Goal: Task Accomplishment & Management: Complete application form

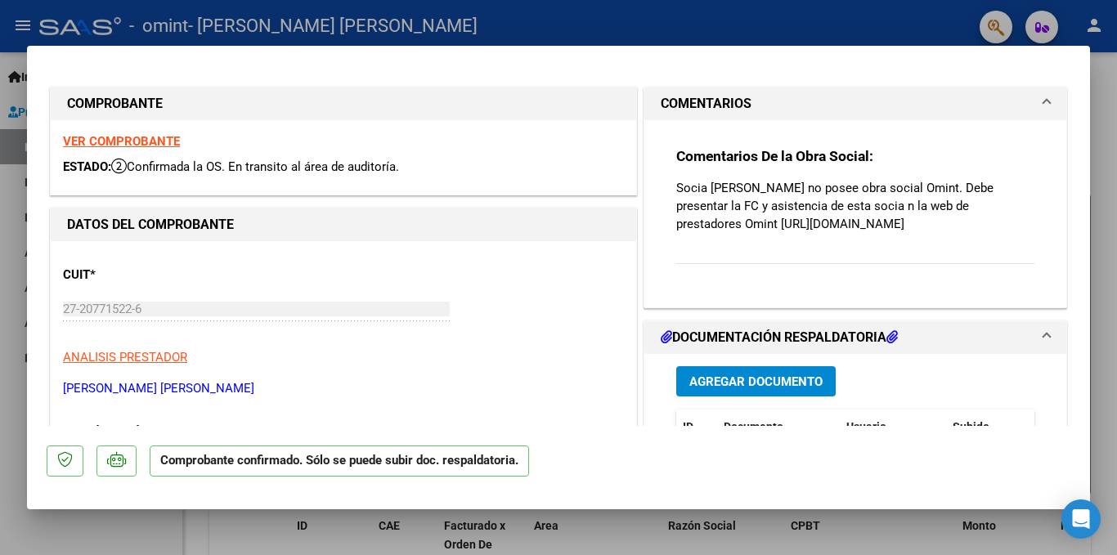
click at [138, 137] on strong "VER COMPROBANTE" at bounding box center [121, 141] width 117 height 15
click at [142, 138] on strong "VER COMPROBANTE" at bounding box center [121, 141] width 117 height 15
click at [172, 26] on div at bounding box center [558, 277] width 1117 height 555
type input "$ 0,00"
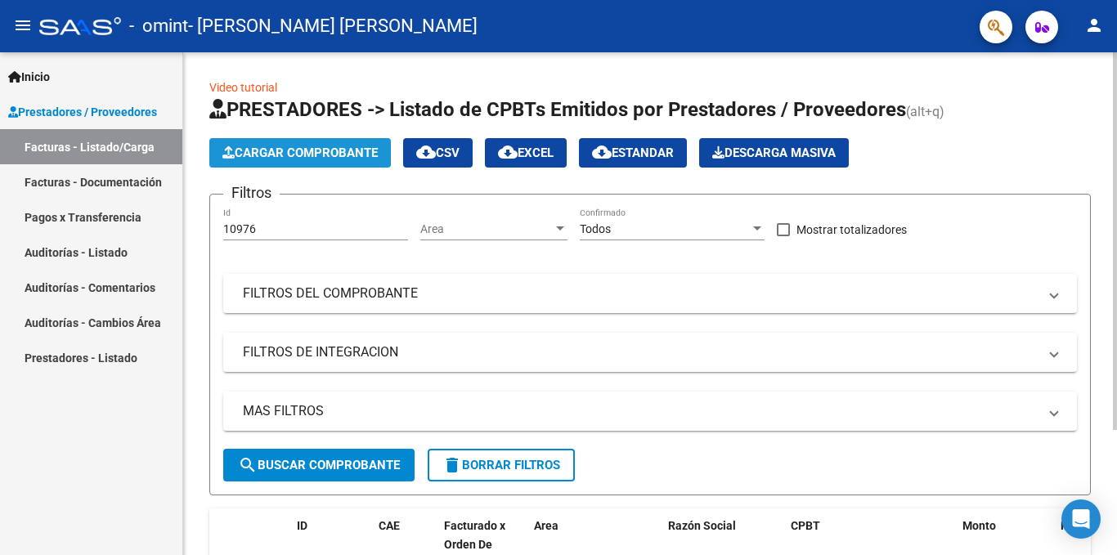
click at [317, 150] on span "Cargar Comprobante" at bounding box center [299, 153] width 155 height 15
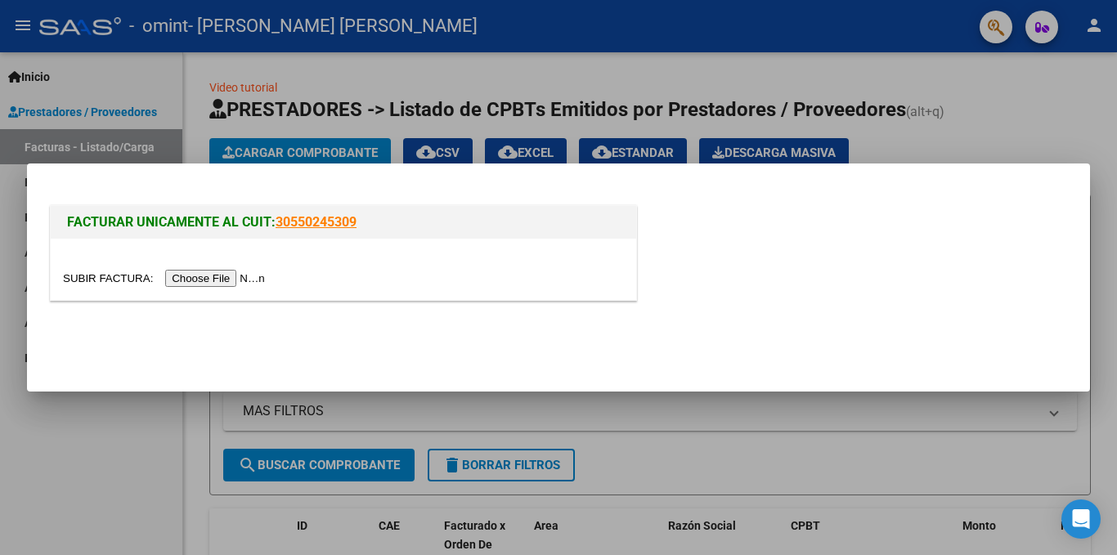
click at [860, 69] on div at bounding box center [558, 277] width 1117 height 555
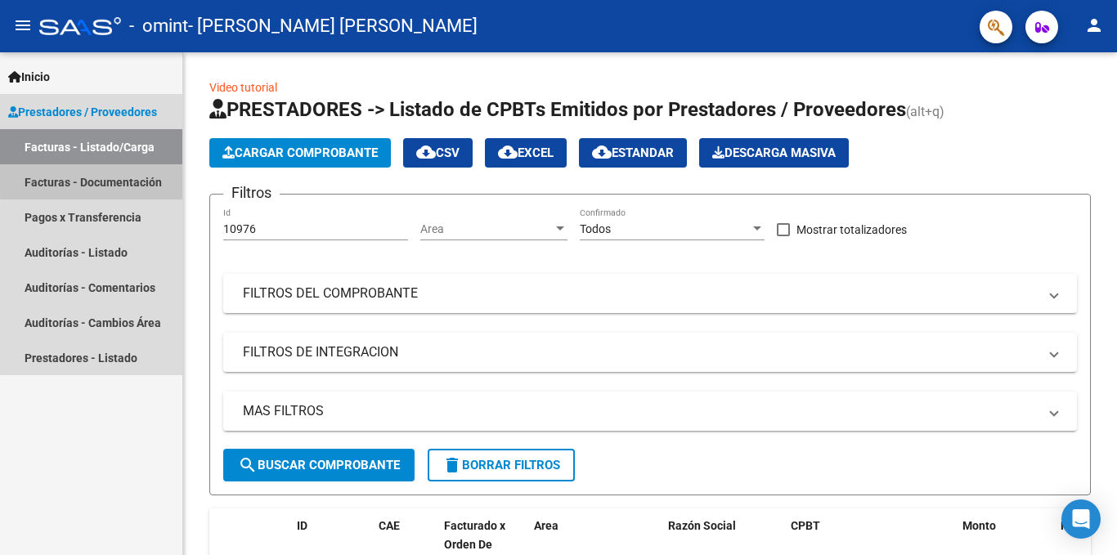
click at [125, 178] on link "Facturas - Documentación" at bounding box center [91, 181] width 182 height 35
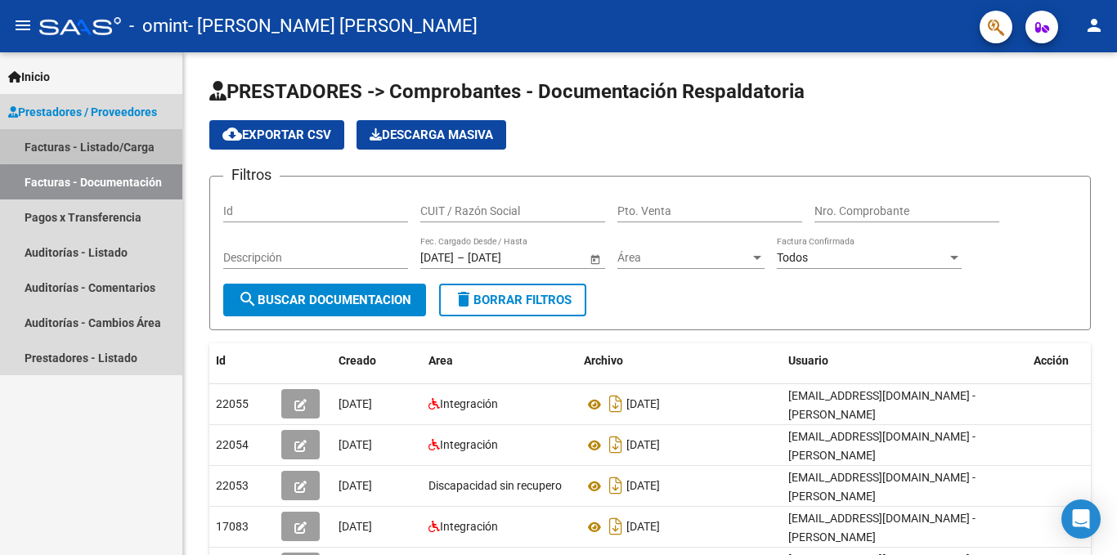
click at [109, 144] on link "Facturas - Listado/Carga" at bounding box center [91, 146] width 182 height 35
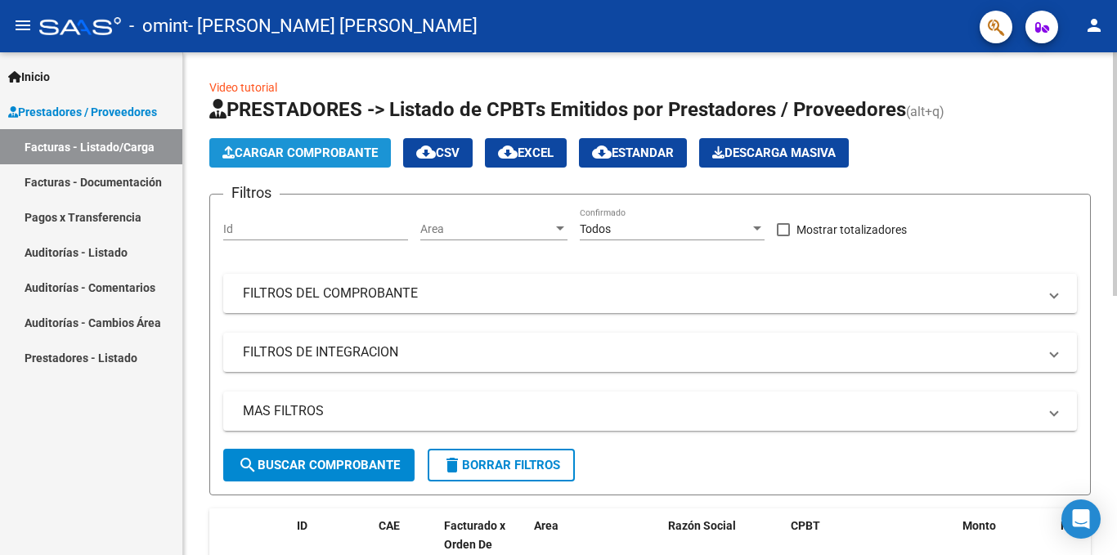
click at [342, 154] on span "Cargar Comprobante" at bounding box center [299, 153] width 155 height 15
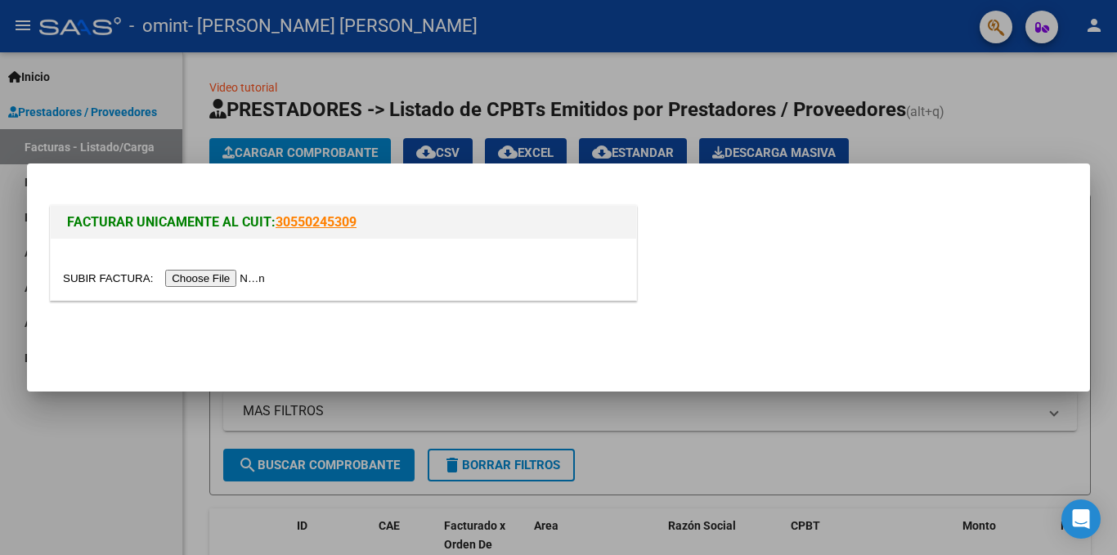
click at [243, 274] on input "file" at bounding box center [166, 278] width 207 height 17
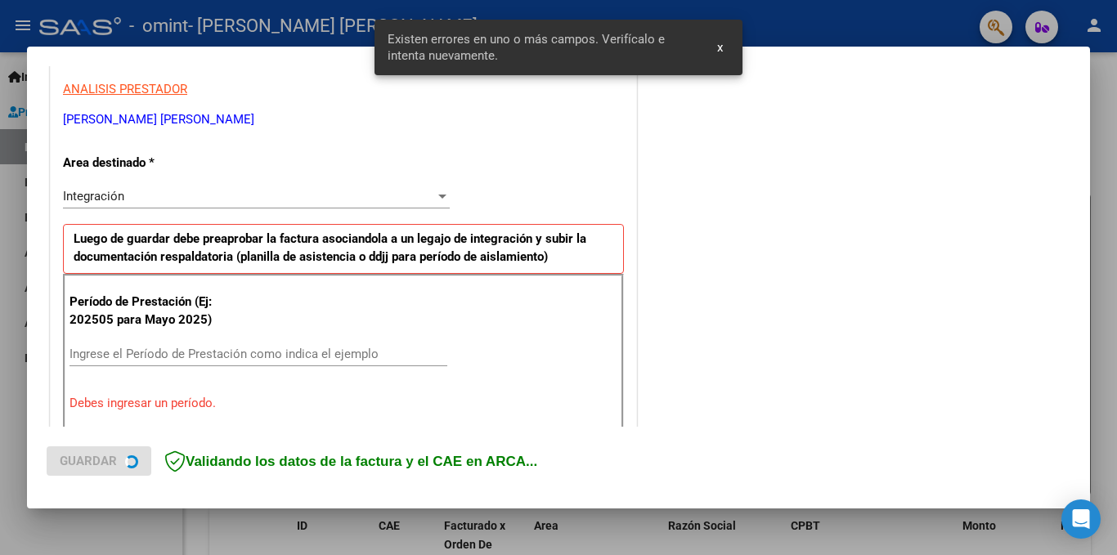
scroll to position [358, 0]
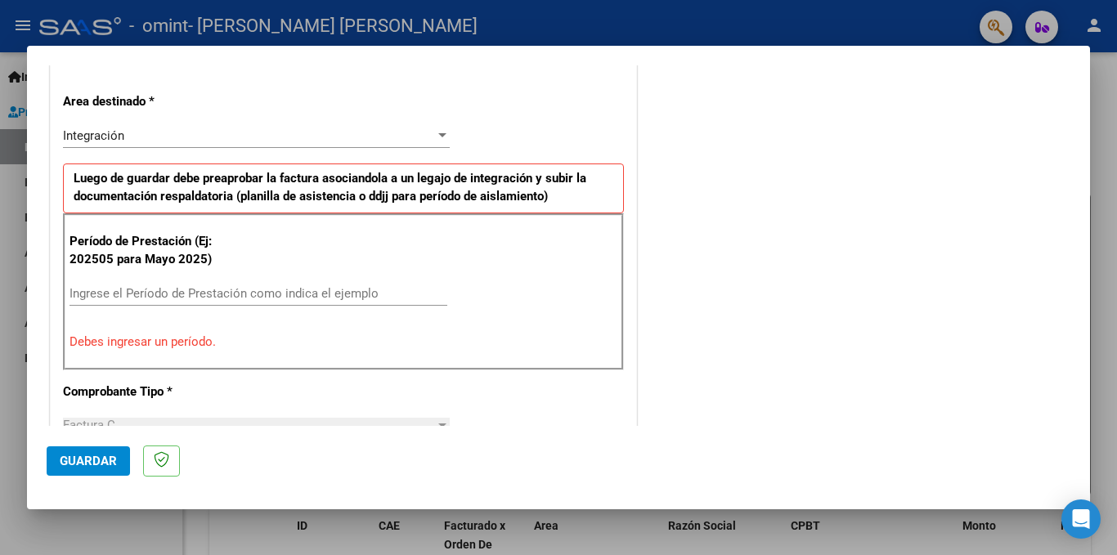
click at [222, 279] on div "Período de Prestación (Ej: 202505 para [DATE]) Ingrese el Período de Prestación…" at bounding box center [343, 291] width 561 height 157
click at [199, 295] on input "Ingrese el Período de Prestación como indica el ejemplo" at bounding box center [258, 293] width 378 height 15
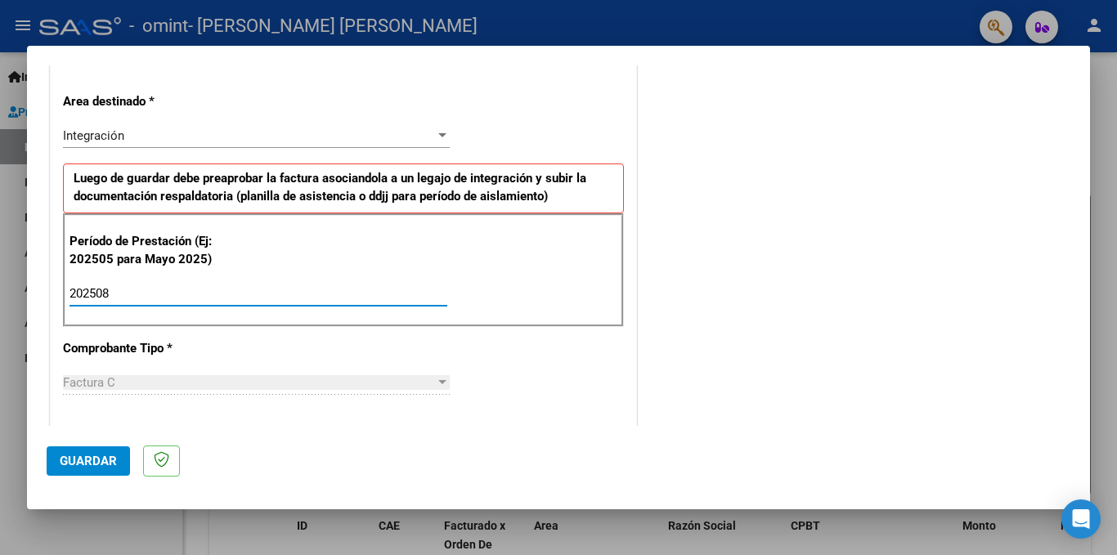
type input "202508"
click at [105, 463] on span "Guardar" at bounding box center [88, 461] width 57 height 15
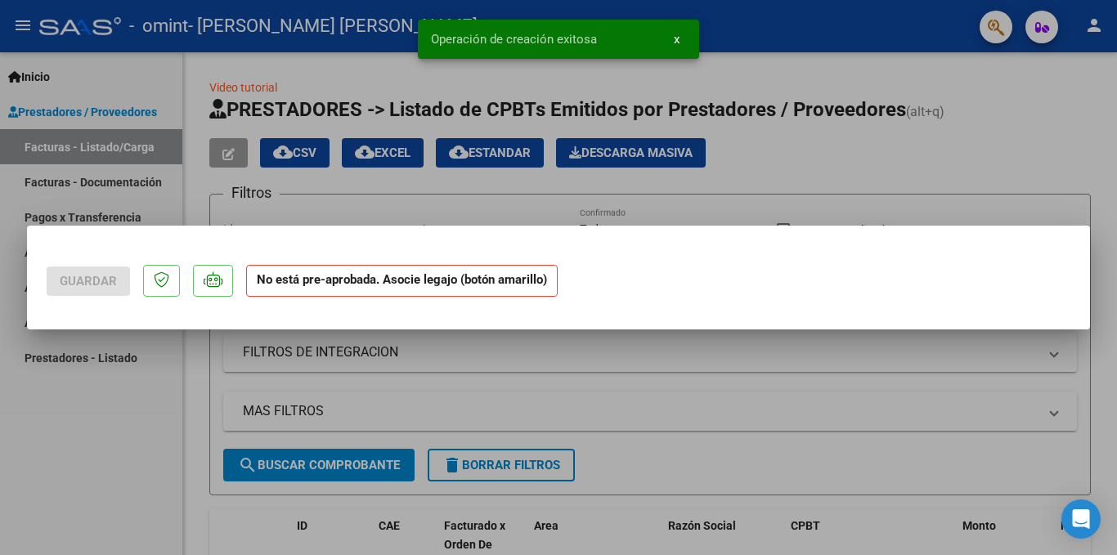
scroll to position [0, 0]
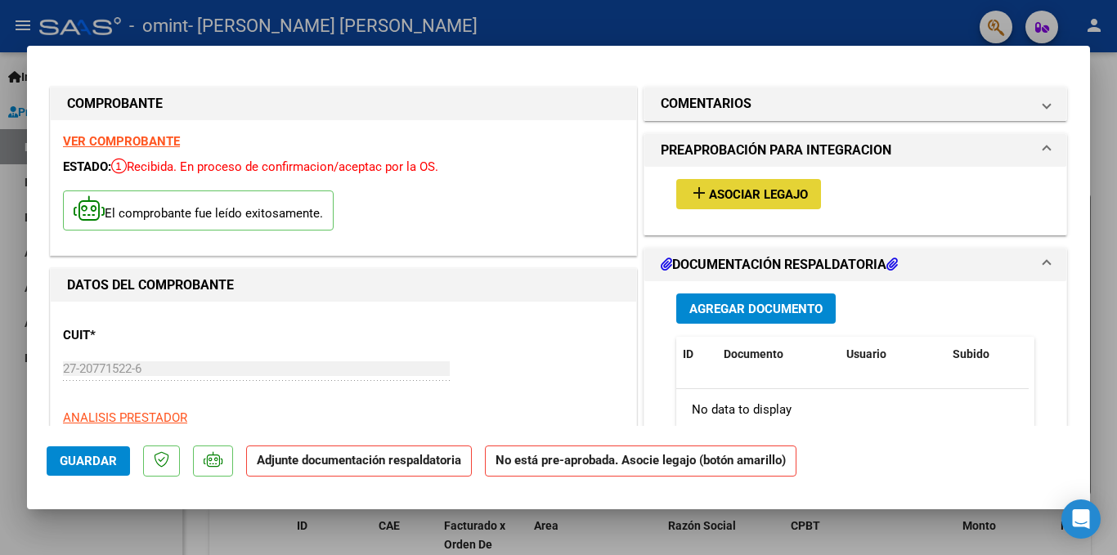
click at [732, 192] on span "Asociar Legajo" at bounding box center [758, 194] width 99 height 15
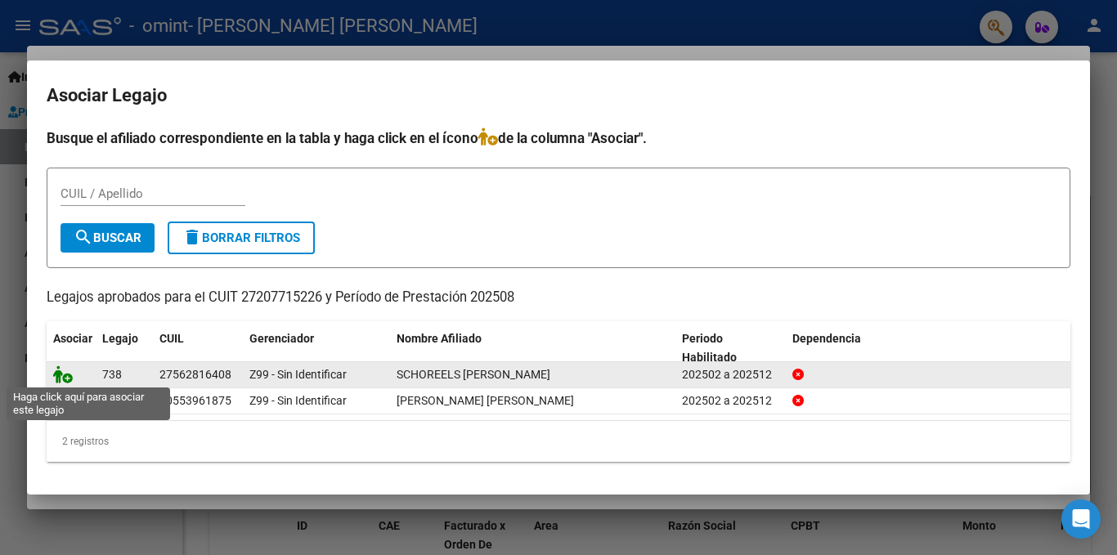
click at [69, 368] on icon at bounding box center [63, 374] width 20 height 18
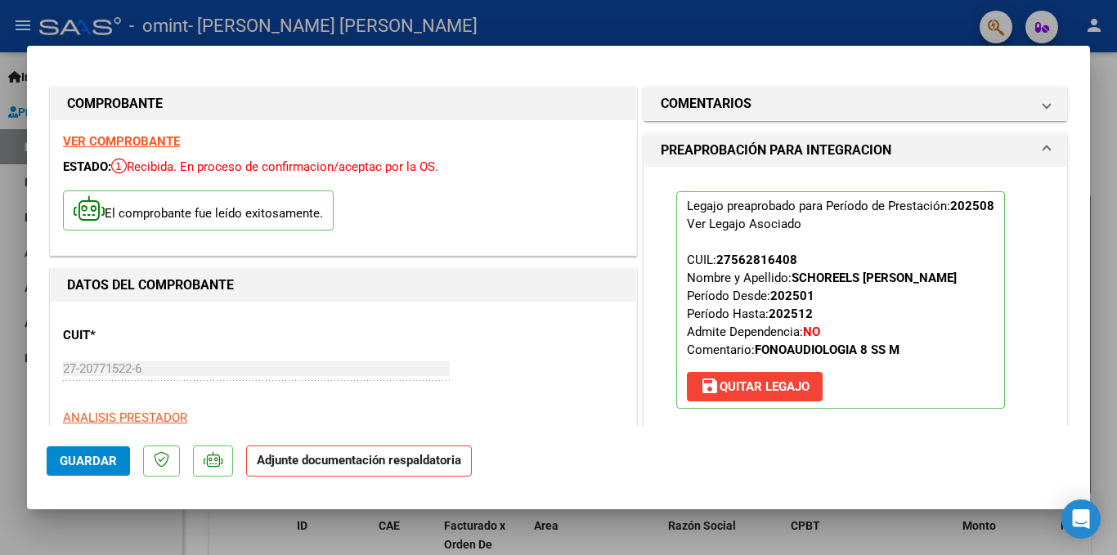
click at [388, 443] on mat-dialog-actions "Guardar Adjunte documentación respaldatoria" at bounding box center [559, 458] width 1024 height 65
click at [384, 456] on strong "Adjunte documentación respaldatoria" at bounding box center [359, 460] width 204 height 15
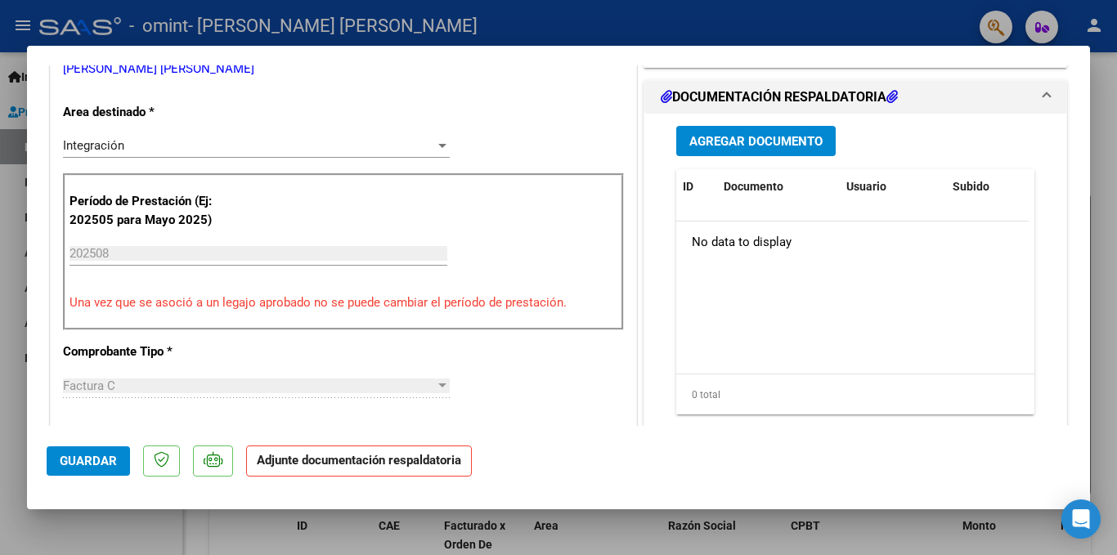
scroll to position [383, 0]
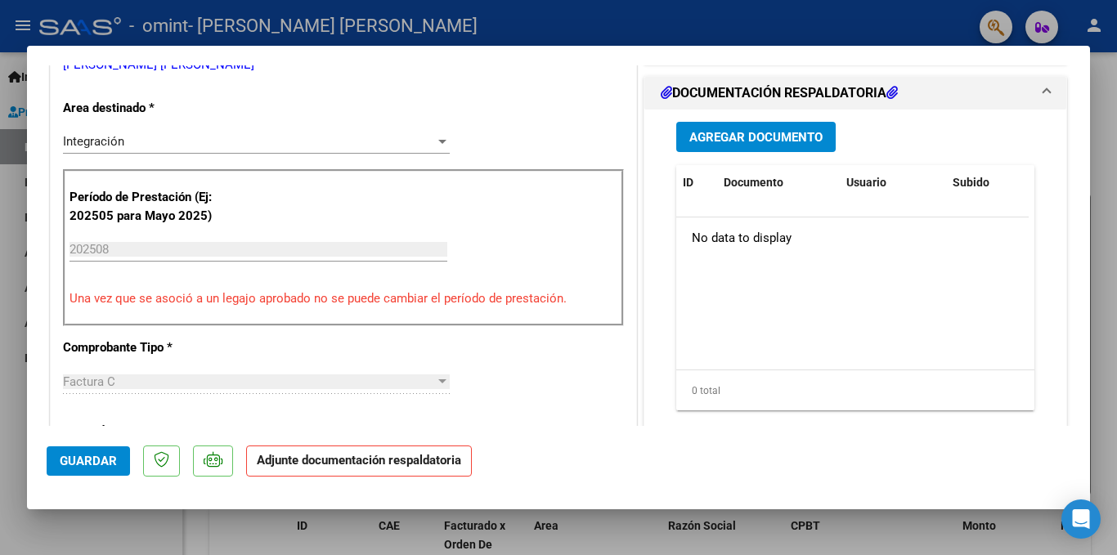
click at [769, 135] on span "Agregar Documento" at bounding box center [755, 137] width 133 height 15
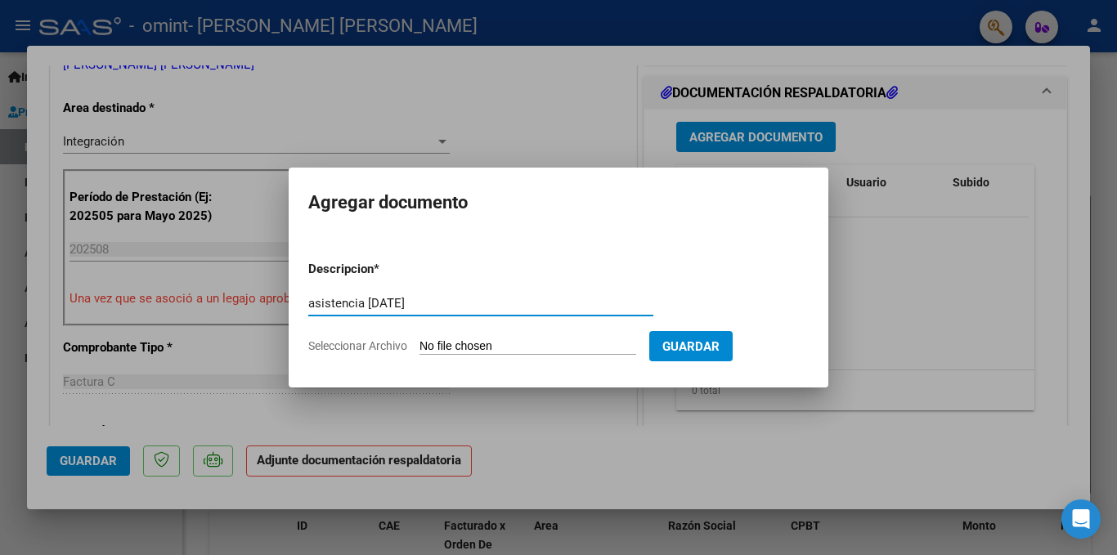
type input "asistencia [DATE]"
click at [383, 347] on span "Seleccionar Archivo" at bounding box center [357, 345] width 99 height 13
click at [419, 347] on input "Seleccionar Archivo" at bounding box center [527, 347] width 217 height 16
type input "C:\fakepath\[DATE].pdf"
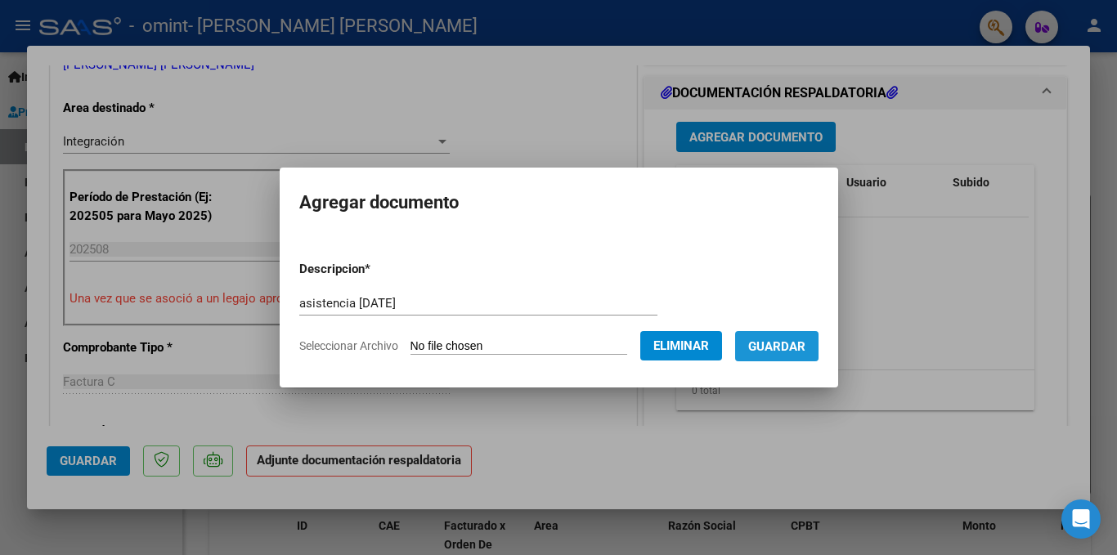
click at [800, 337] on button "Guardar" at bounding box center [776, 346] width 83 height 30
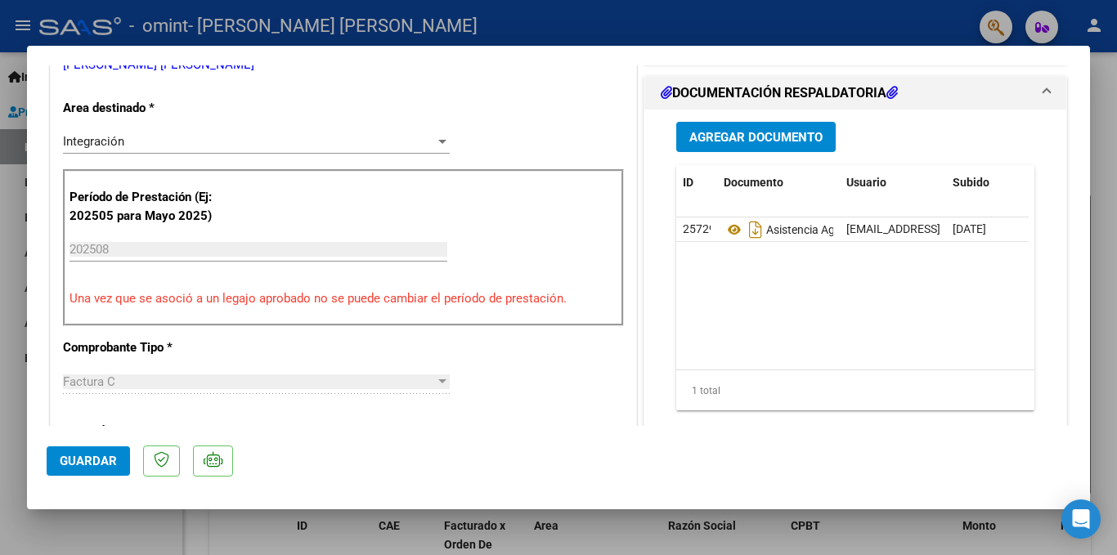
click at [795, 14] on div at bounding box center [558, 277] width 1117 height 555
type input "$ 0,00"
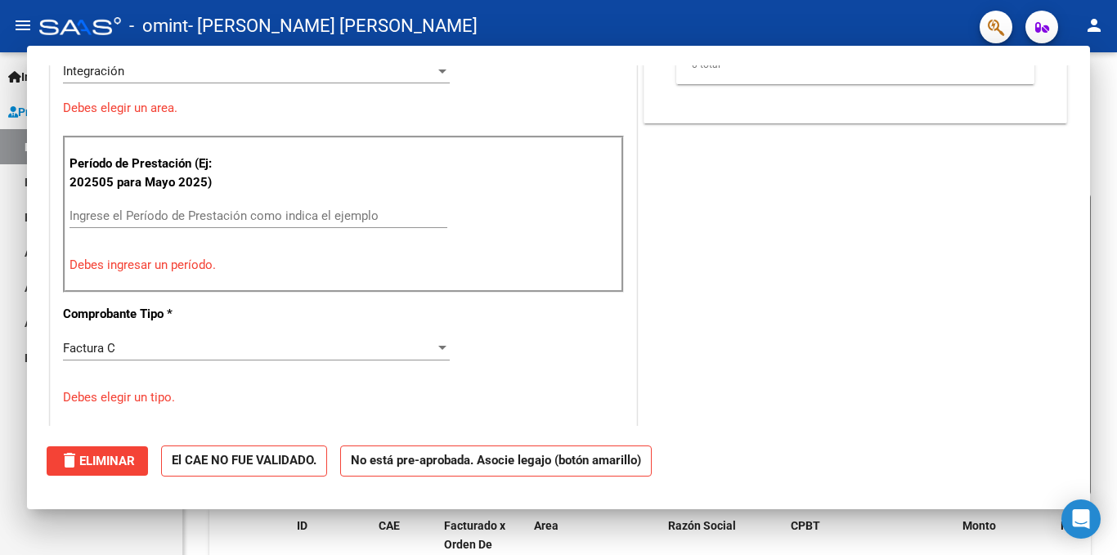
scroll to position [313, 0]
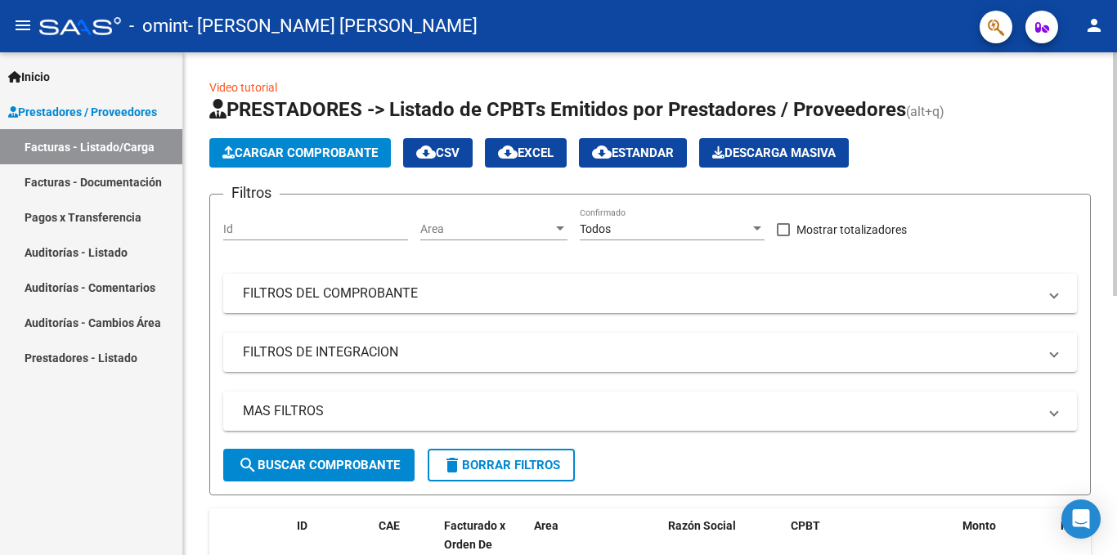
click at [330, 159] on span "Cargar Comprobante" at bounding box center [299, 153] width 155 height 15
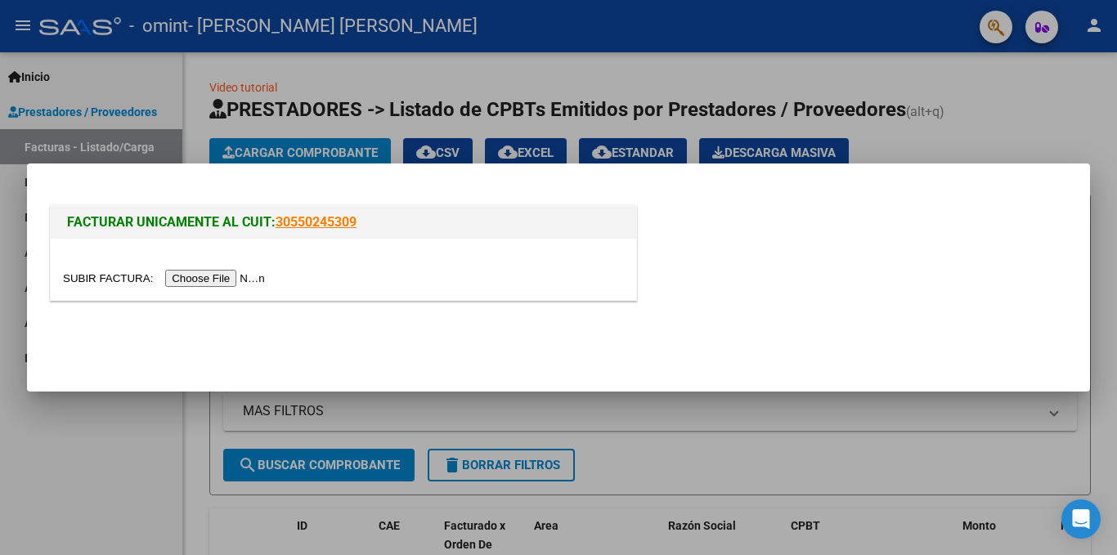
click at [258, 273] on input "file" at bounding box center [166, 278] width 207 height 17
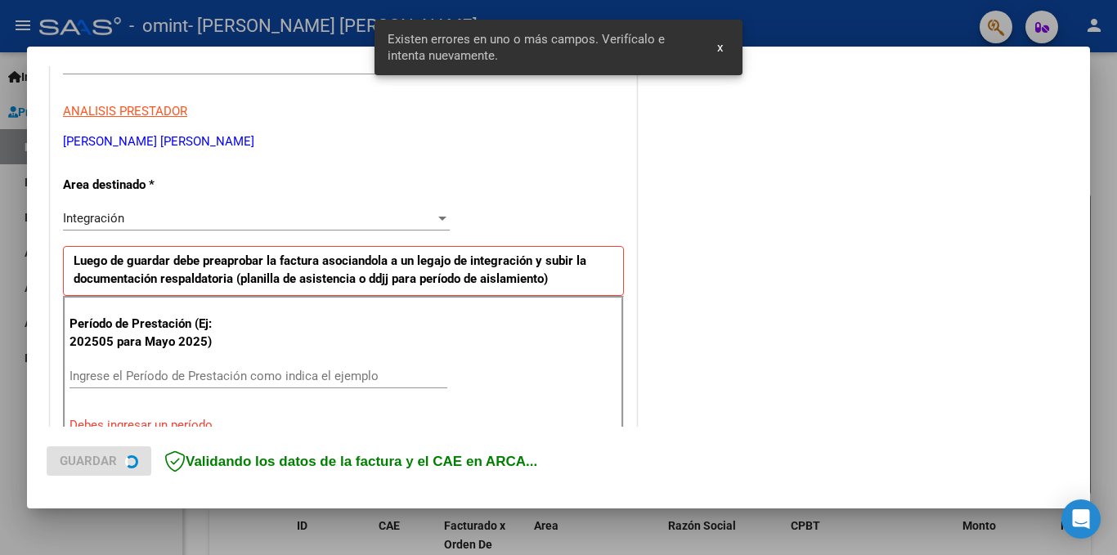
scroll to position [358, 0]
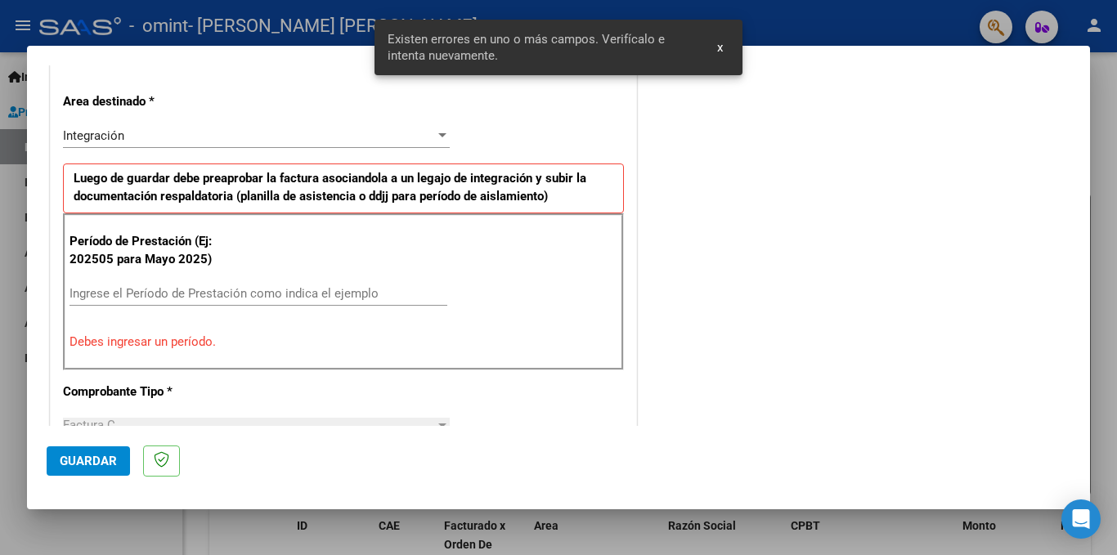
click at [335, 291] on input "Ingrese el Período de Prestación como indica el ejemplo" at bounding box center [258, 293] width 378 height 15
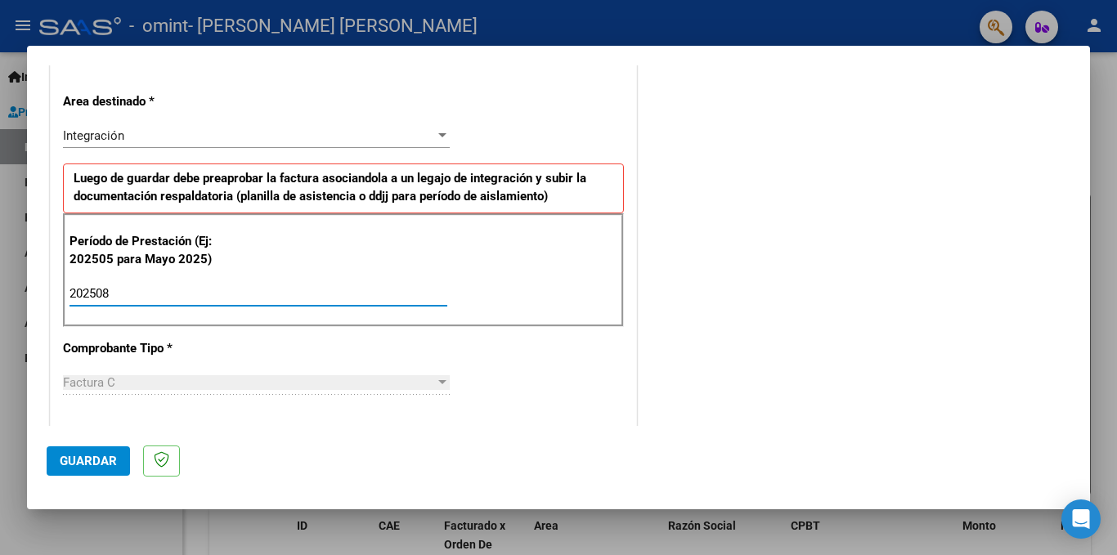
type input "202508"
click at [86, 455] on span "Guardar" at bounding box center [88, 461] width 57 height 15
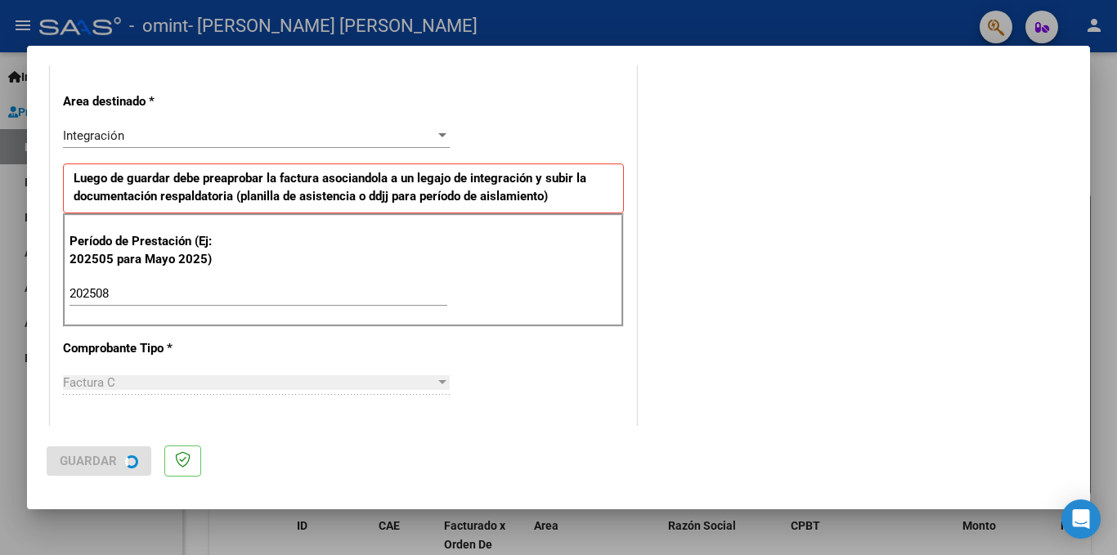
scroll to position [0, 0]
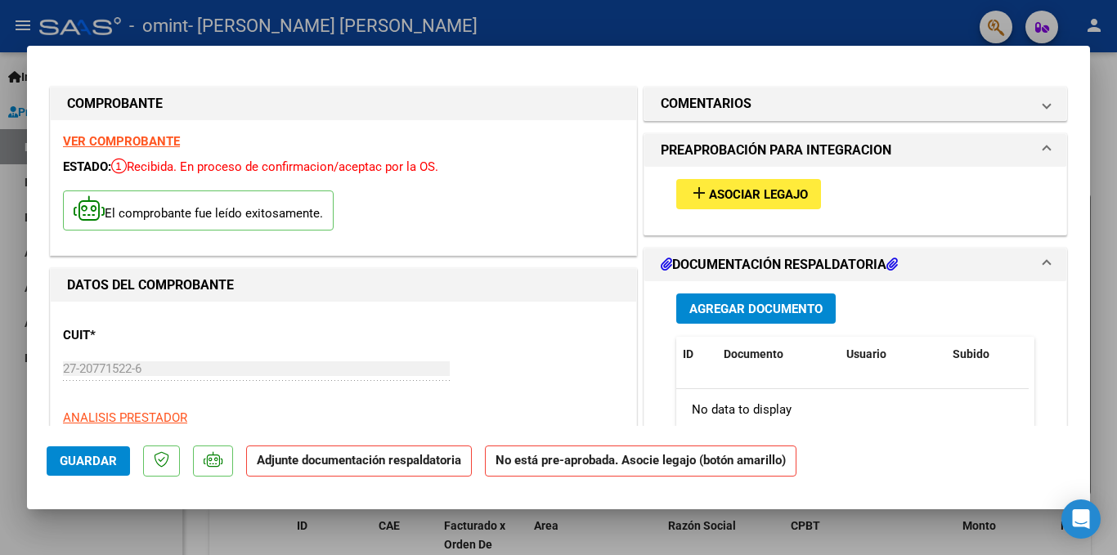
click at [722, 197] on span "Asociar Legajo" at bounding box center [758, 194] width 99 height 15
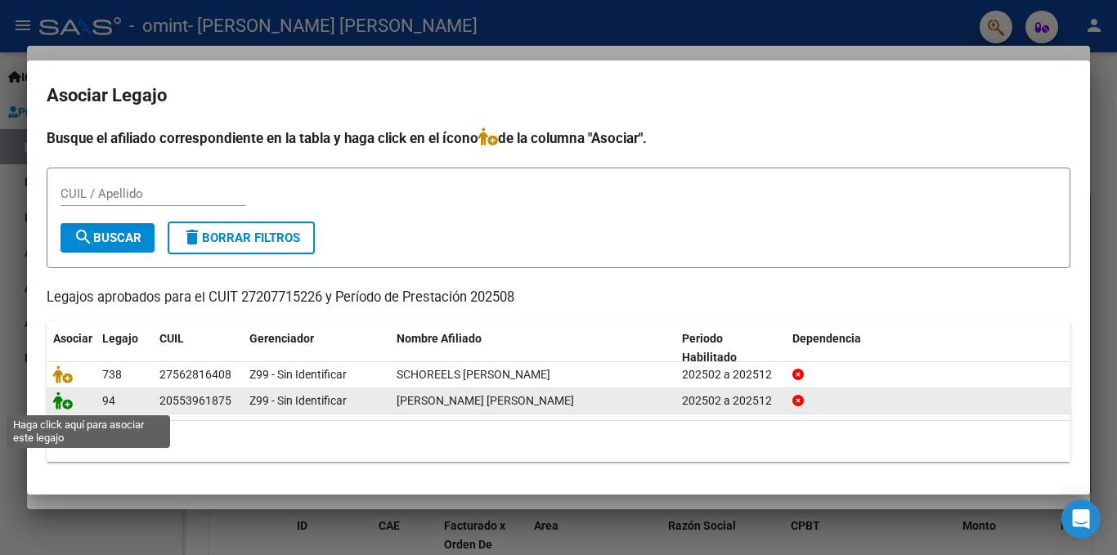
click at [61, 400] on icon at bounding box center [63, 401] width 20 height 18
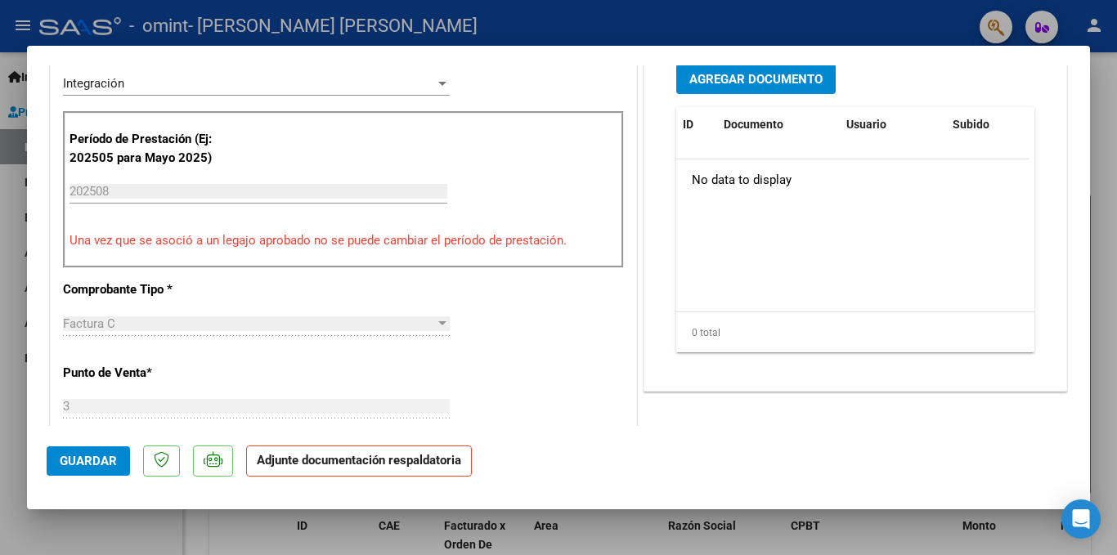
scroll to position [409, 0]
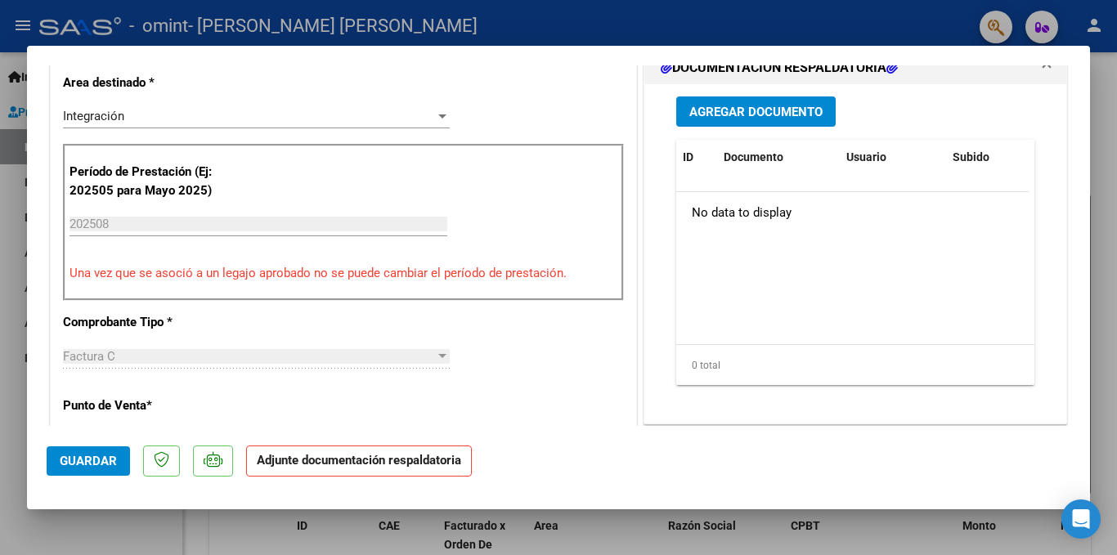
click at [782, 107] on span "Agregar Documento" at bounding box center [755, 112] width 133 height 15
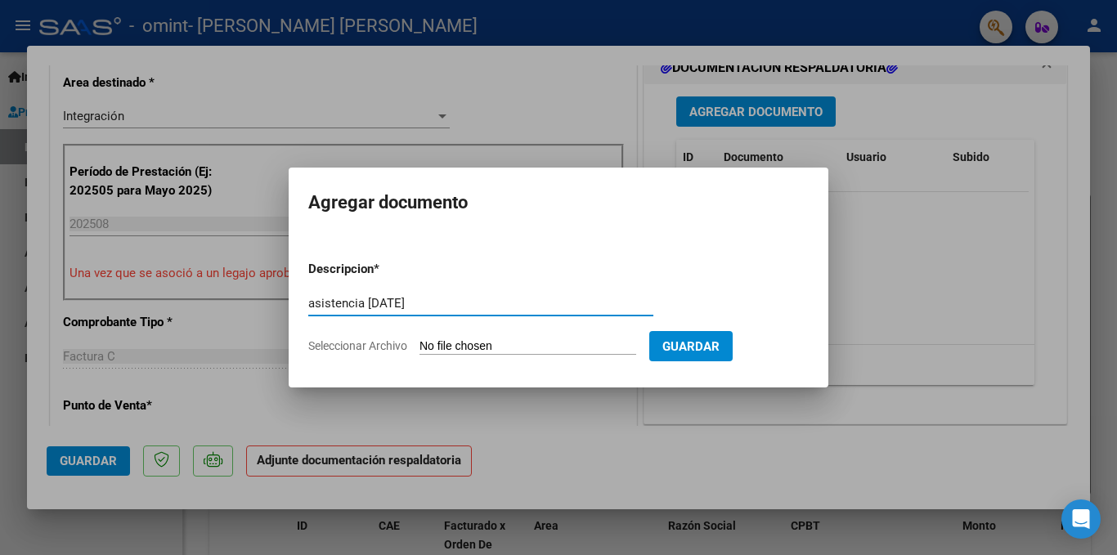
type input "asistencia [DATE]"
click at [365, 346] on span "Seleccionar Archivo" at bounding box center [357, 345] width 99 height 13
click at [419, 346] on input "Seleccionar Archivo" at bounding box center [527, 347] width 217 height 16
type input "C:\fakepath\[PERSON_NAME] [PERSON_NAME][DATE].pdf"
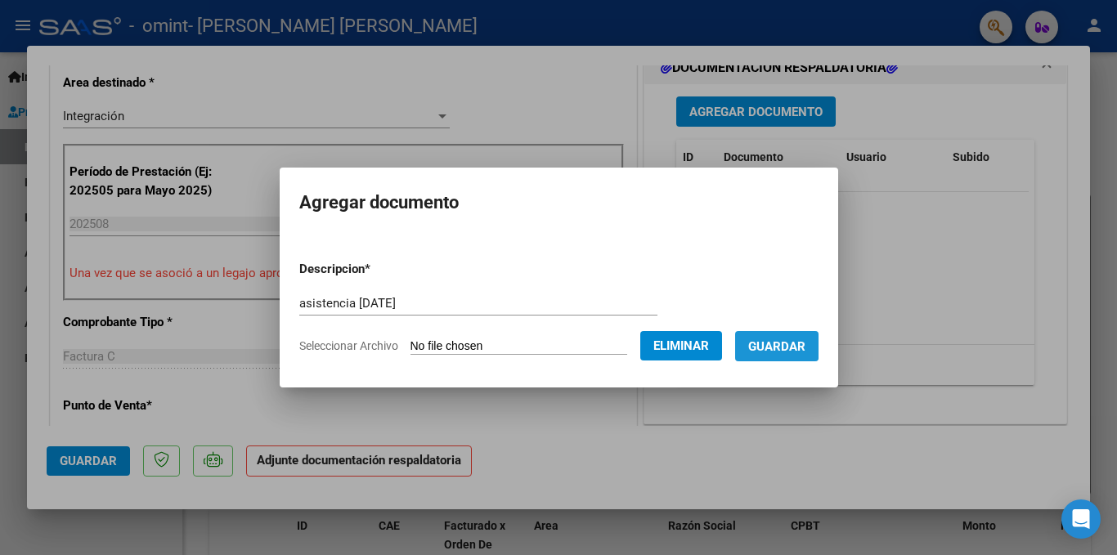
click at [780, 339] on span "Guardar" at bounding box center [776, 346] width 57 height 15
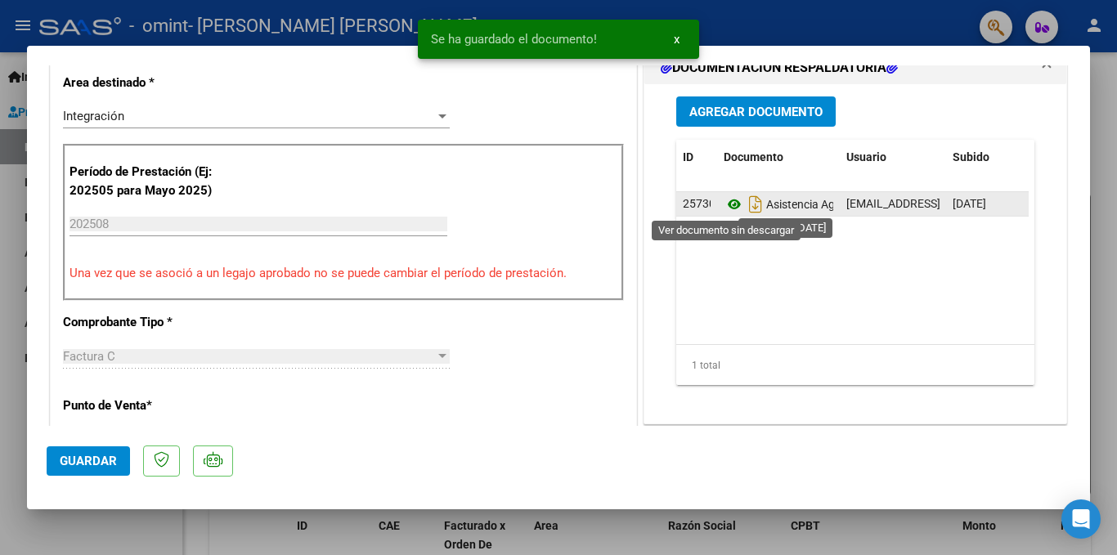
click at [729, 202] on icon at bounding box center [734, 205] width 21 height 20
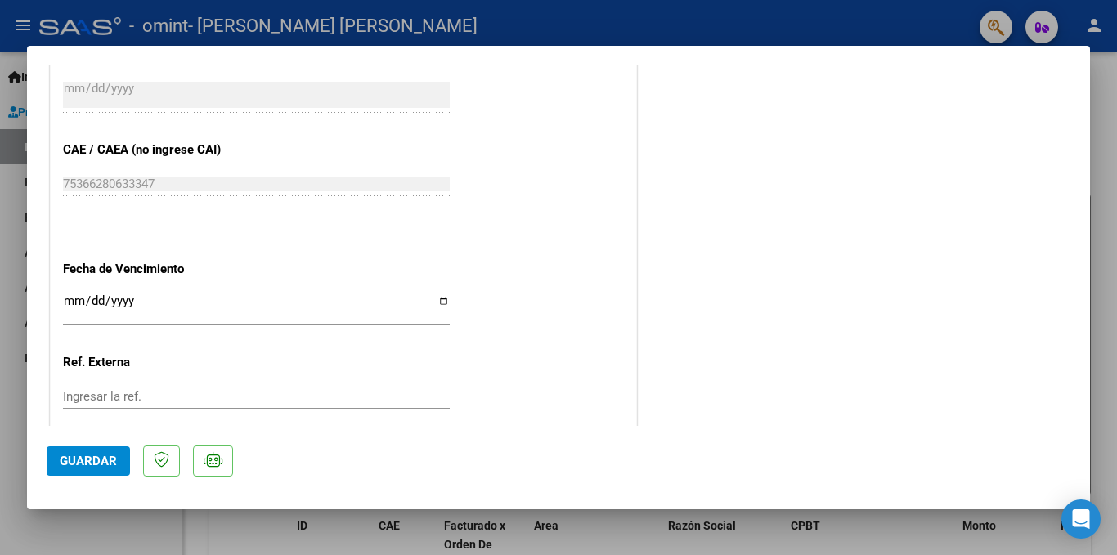
scroll to position [1103, 0]
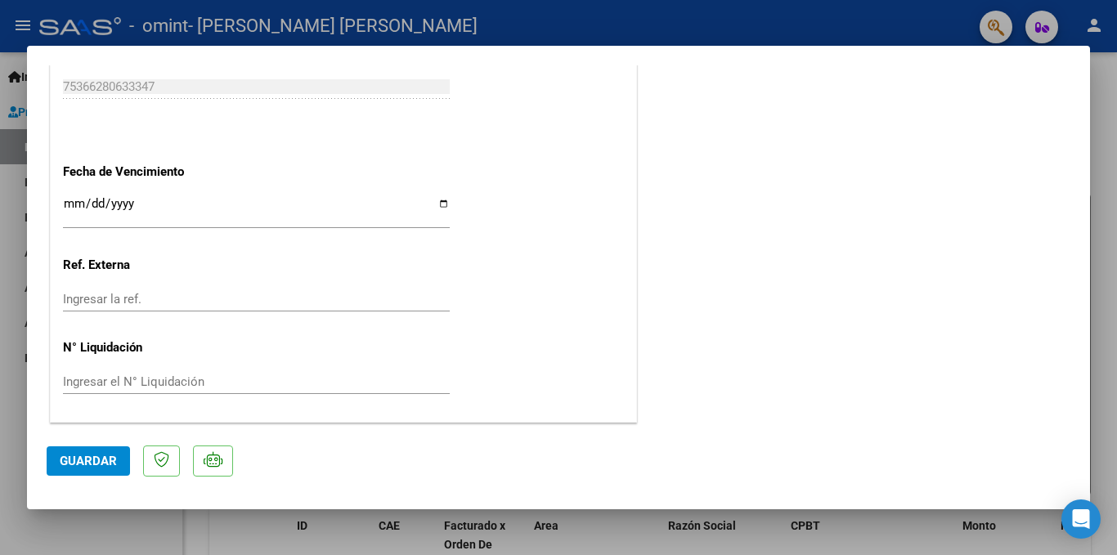
drag, startPoint x: 1116, startPoint y: 442, endPoint x: 1099, endPoint y: 198, distance: 245.1
click at [1099, 198] on div at bounding box center [558, 277] width 1117 height 555
type input "$ 0,00"
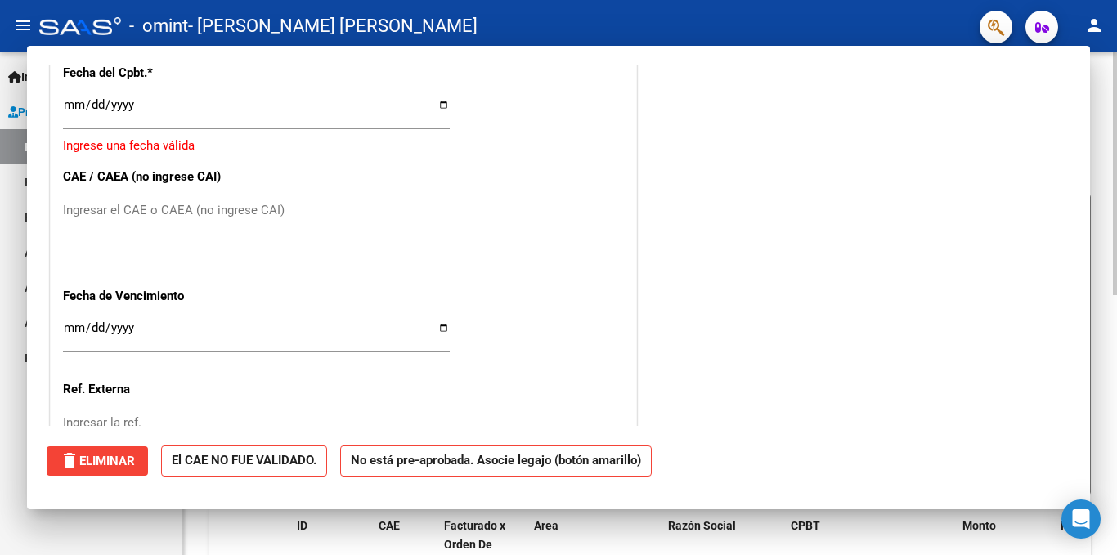
scroll to position [1053, 0]
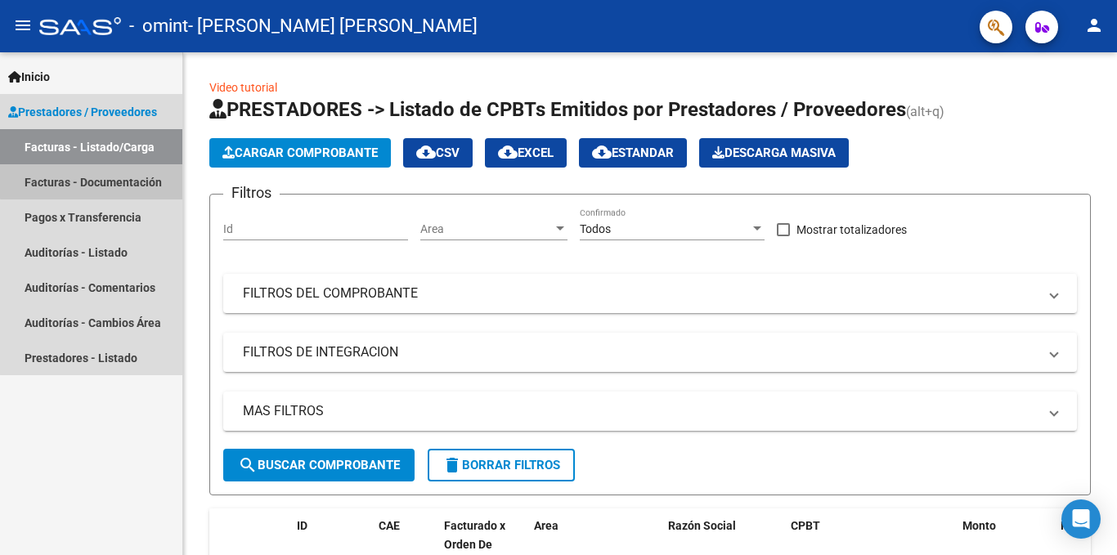
click at [124, 179] on link "Facturas - Documentación" at bounding box center [91, 181] width 182 height 35
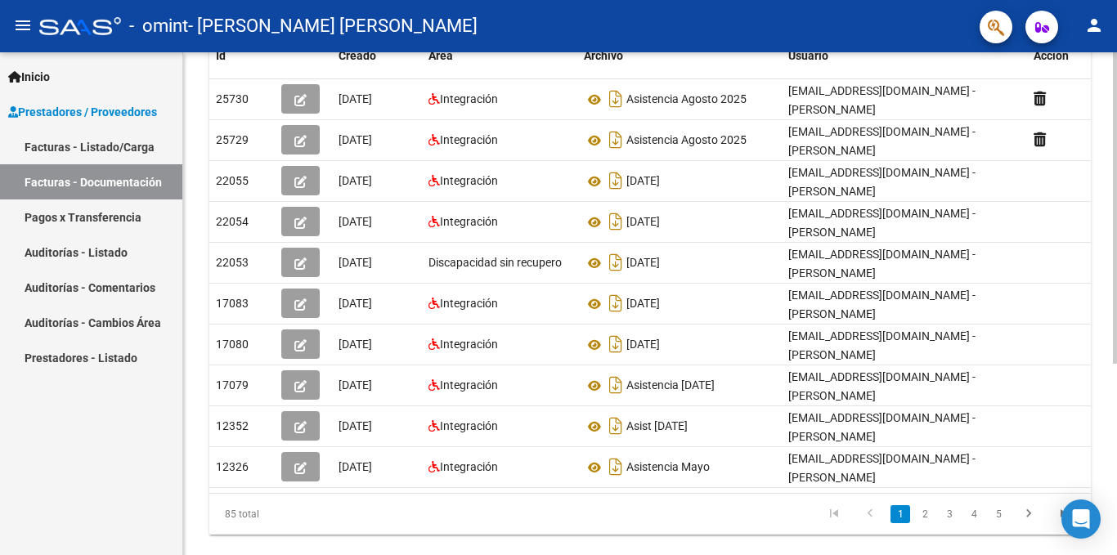
scroll to position [309, 0]
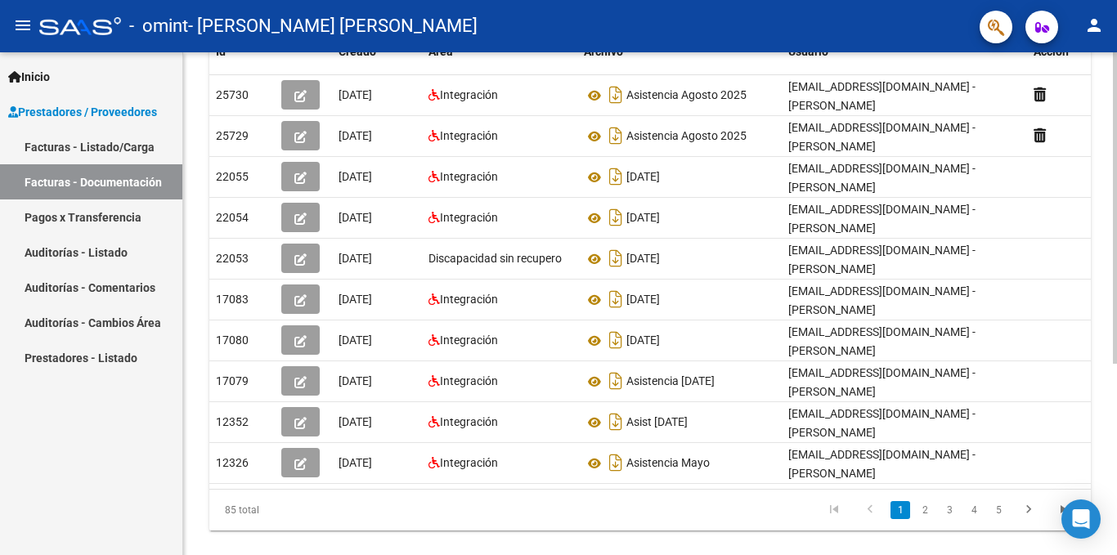
click at [1116, 524] on div at bounding box center [1115, 384] width 4 height 312
click at [922, 501] on link "2" at bounding box center [925, 510] width 20 height 18
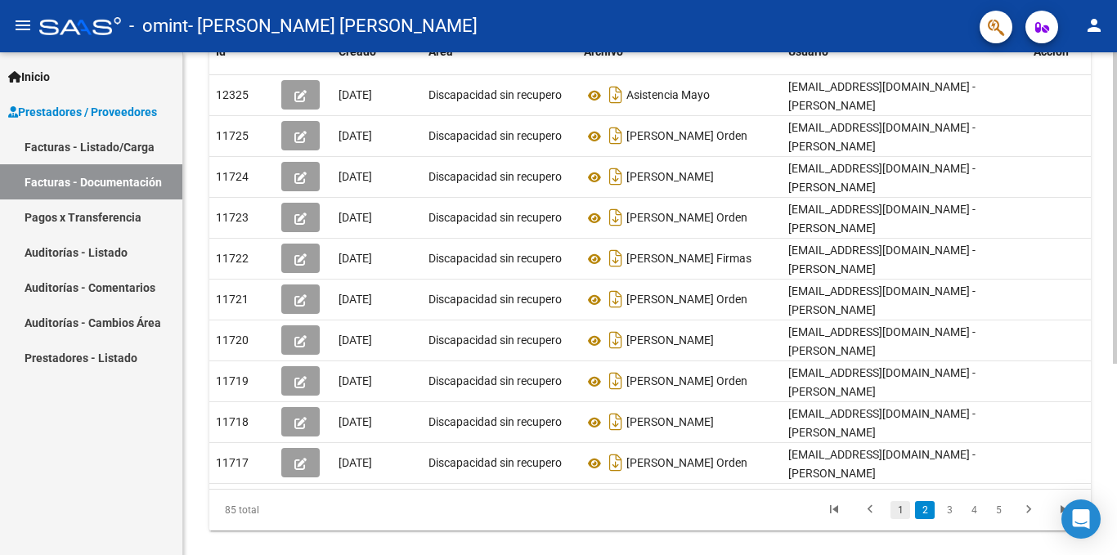
click at [900, 501] on link "1" at bounding box center [900, 510] width 20 height 18
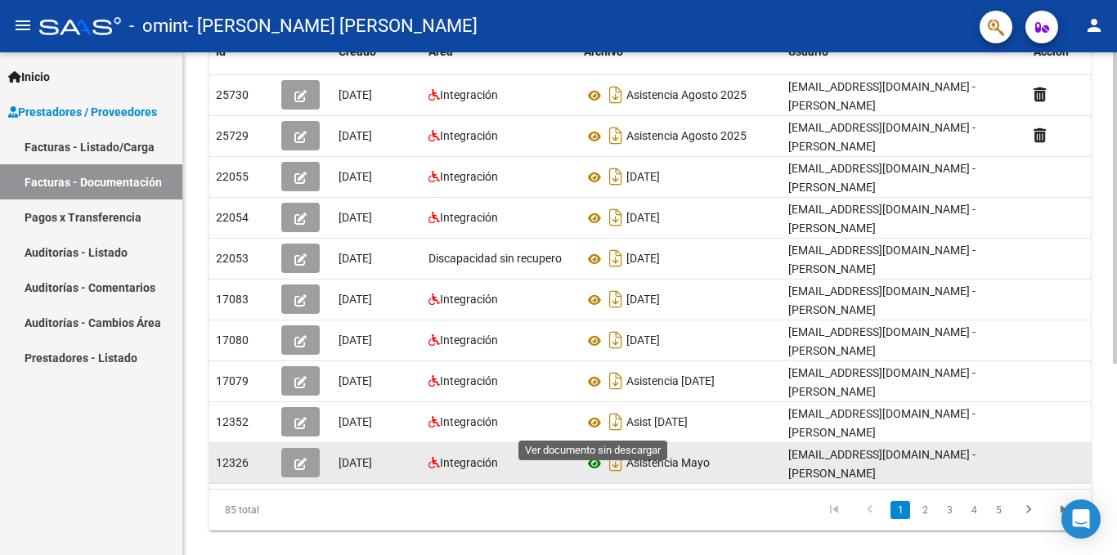
click at [597, 454] on icon at bounding box center [594, 464] width 21 height 20
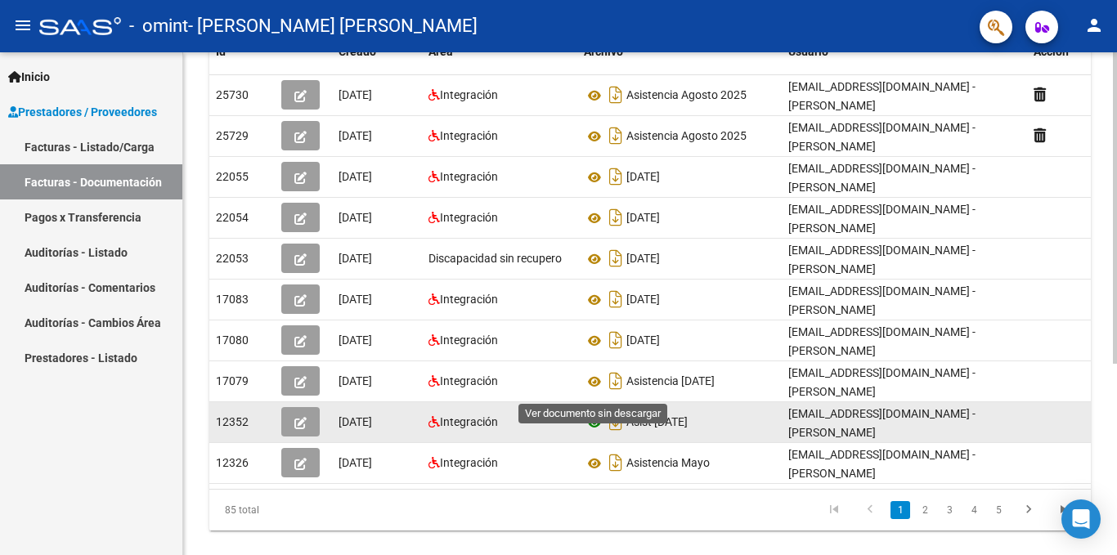
click at [591, 413] on icon at bounding box center [594, 423] width 21 height 20
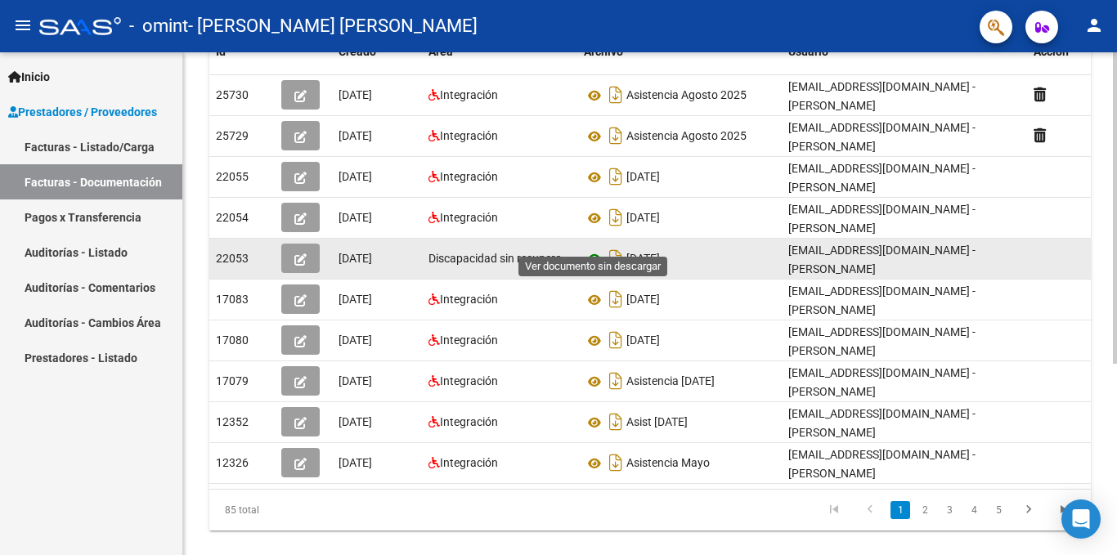
click at [590, 249] on icon at bounding box center [594, 259] width 21 height 20
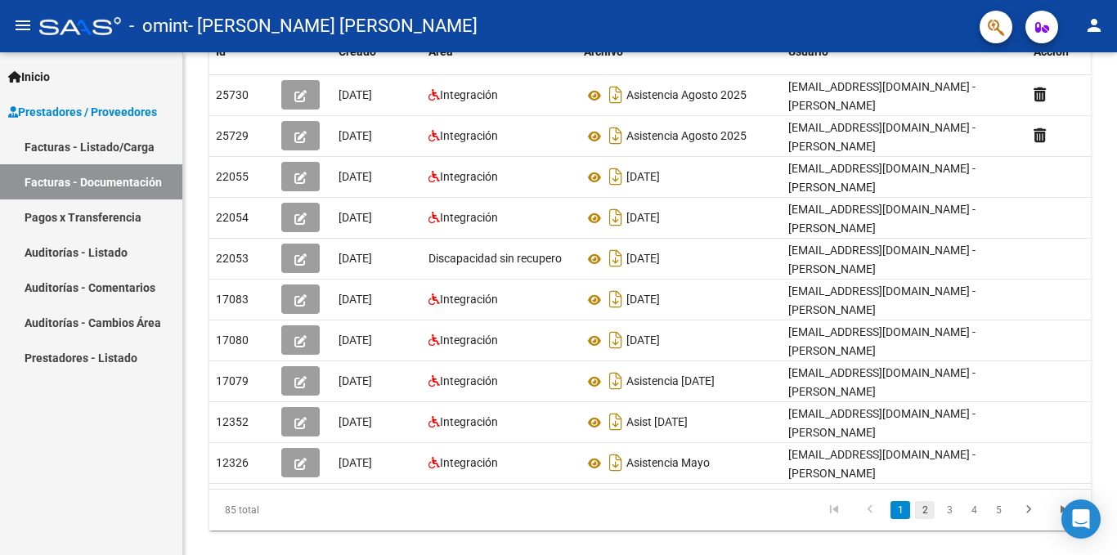
click at [923, 501] on link "2" at bounding box center [925, 510] width 20 height 18
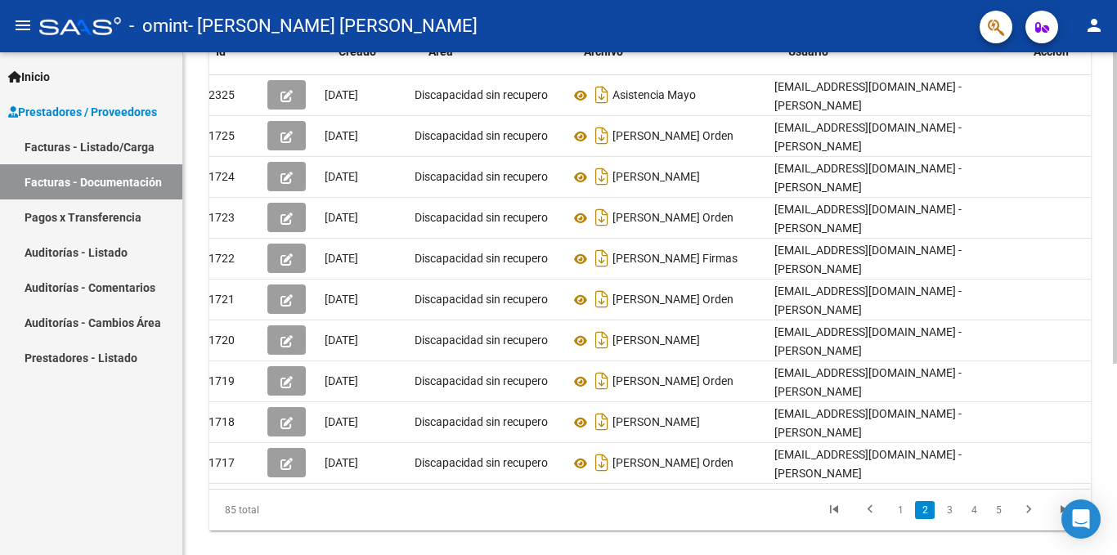
scroll to position [0, 0]
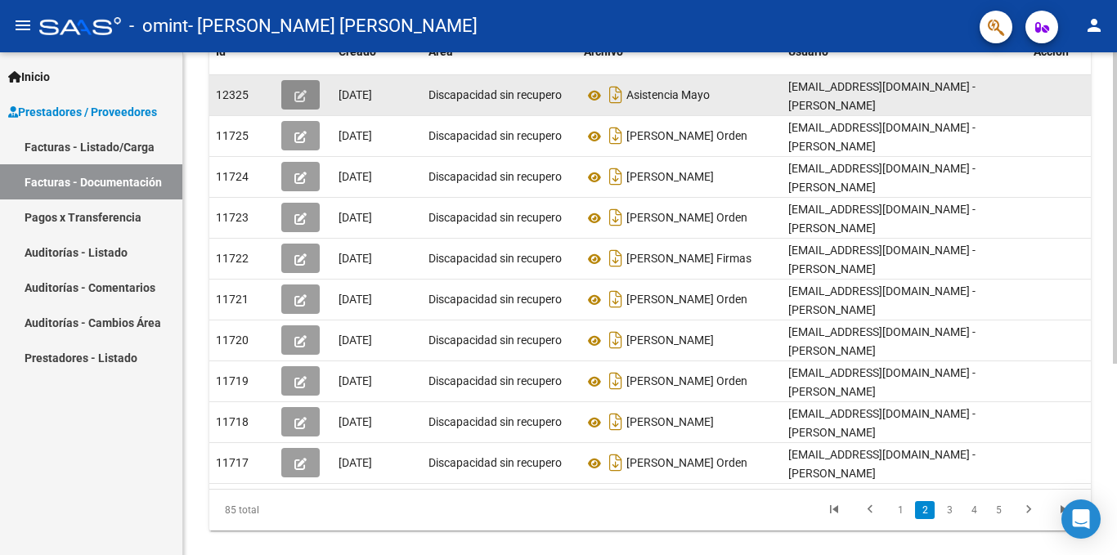
click at [298, 90] on icon "button" at bounding box center [300, 96] width 12 height 12
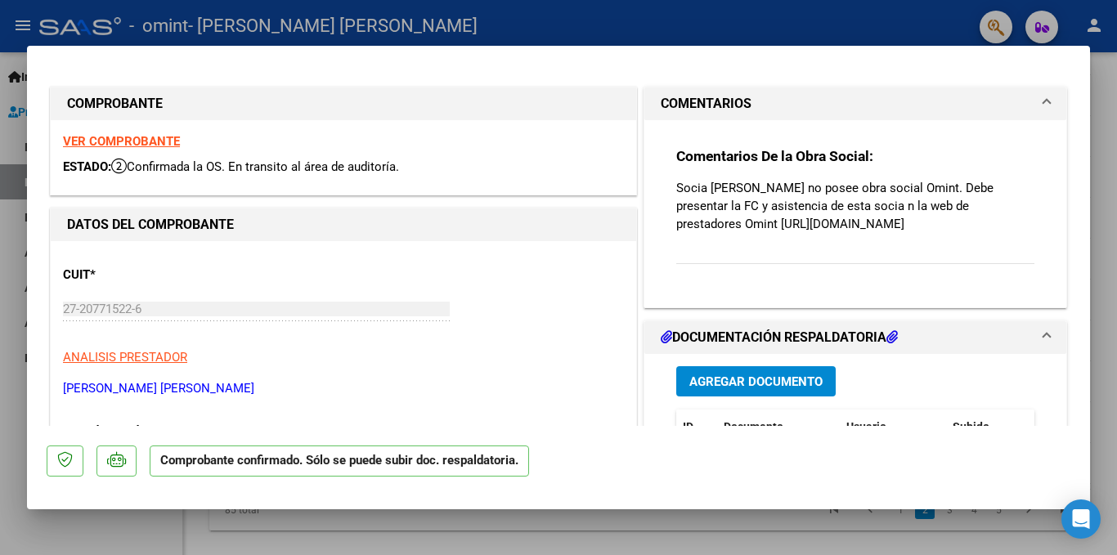
click at [923, 17] on div at bounding box center [558, 277] width 1117 height 555
type input "$ 0,00"
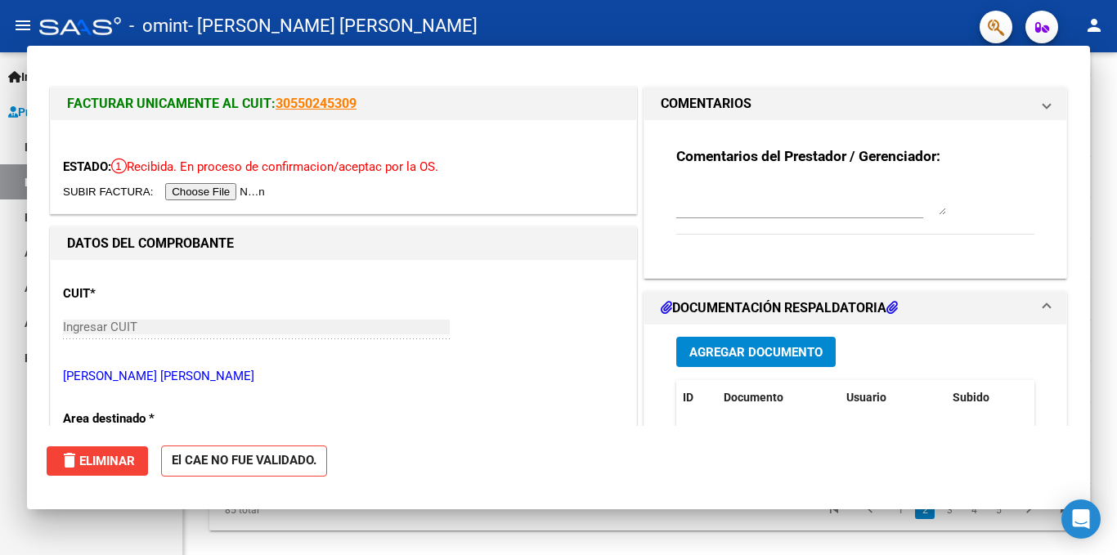
scroll to position [276, 0]
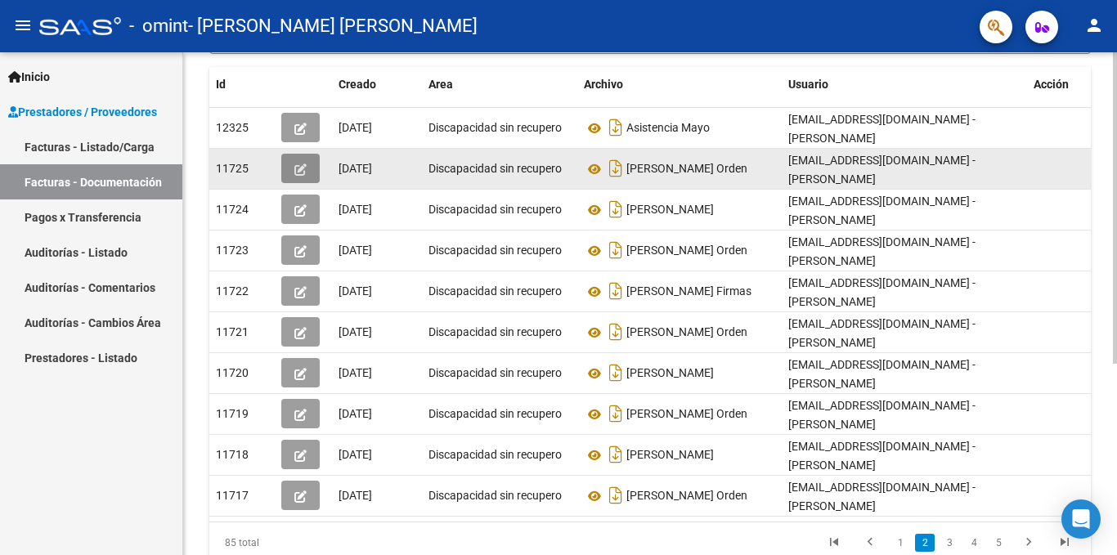
click at [302, 164] on icon "button" at bounding box center [300, 170] width 12 height 12
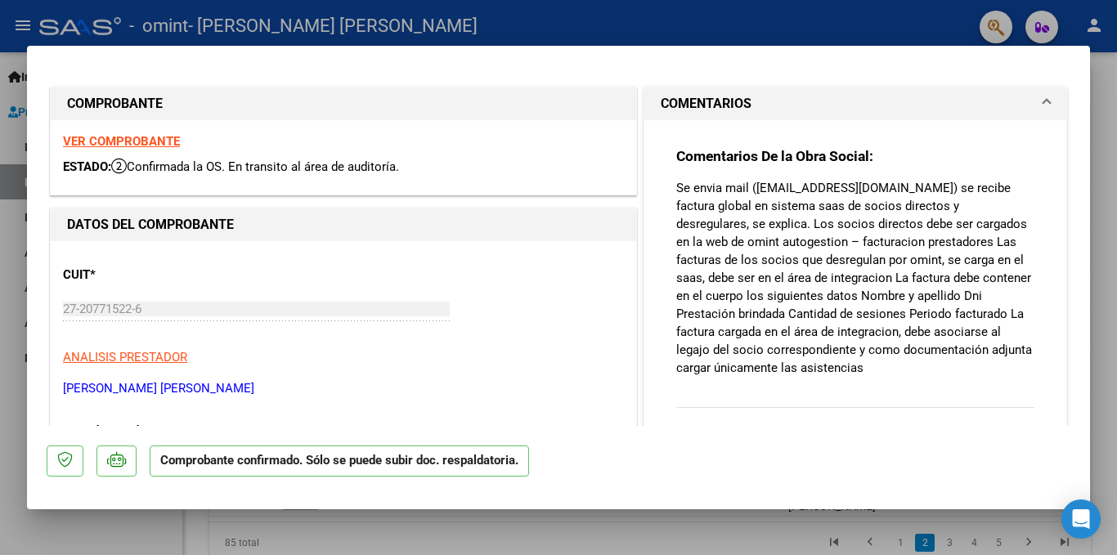
click at [645, 29] on div at bounding box center [558, 277] width 1117 height 555
type input "$ 0,00"
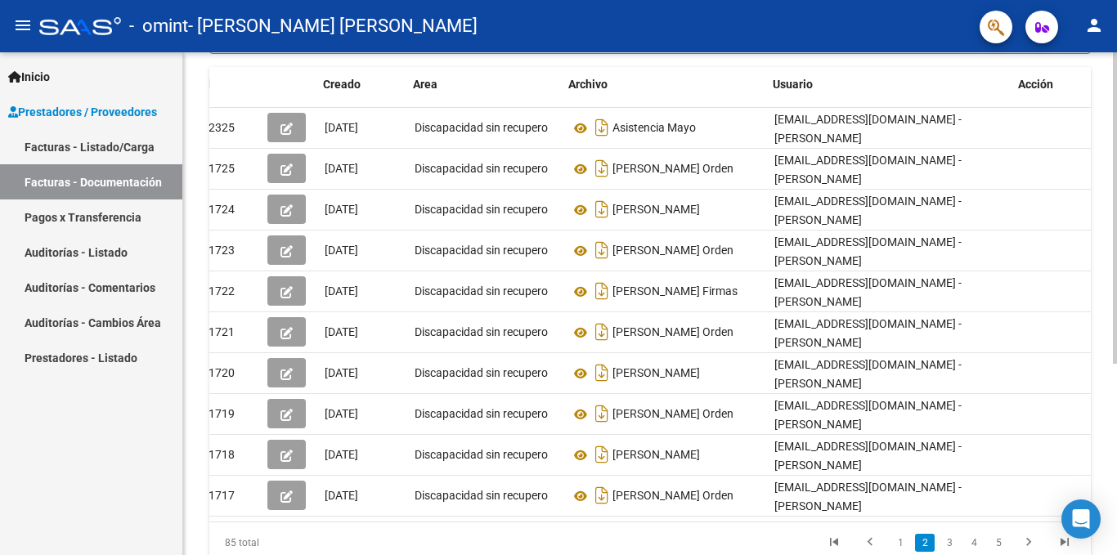
scroll to position [0, 18]
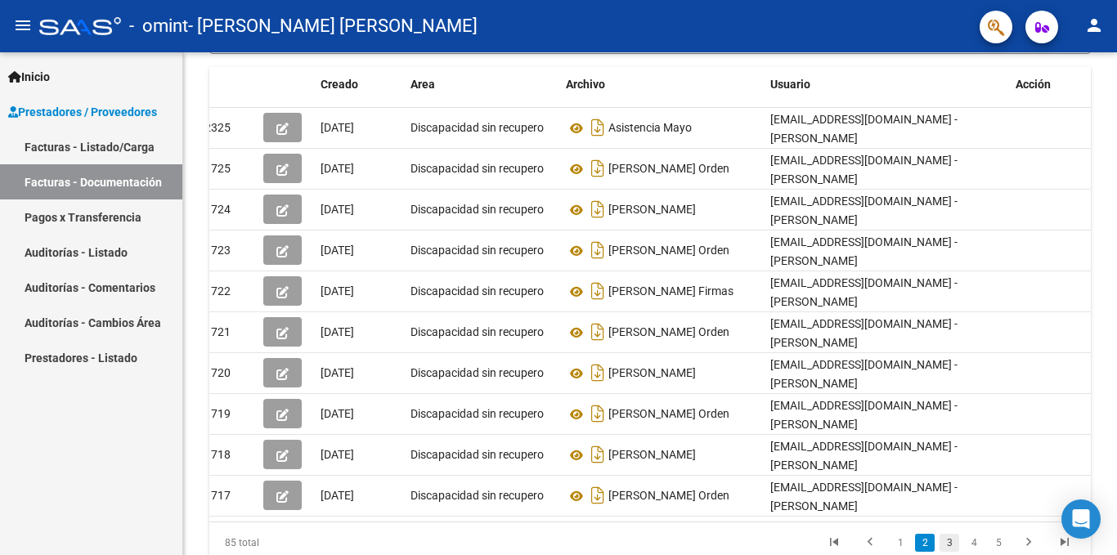
click at [946, 534] on link "3" at bounding box center [949, 543] width 20 height 18
click at [978, 534] on link "4" at bounding box center [974, 543] width 20 height 18
click at [973, 534] on link "5" at bounding box center [974, 543] width 20 height 18
click at [975, 534] on link "6" at bounding box center [974, 543] width 20 height 18
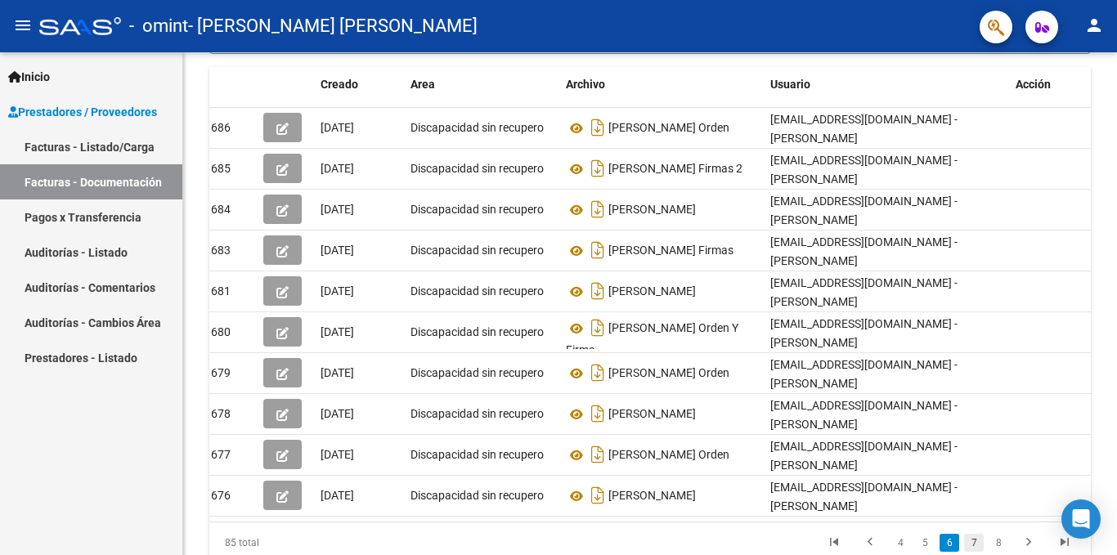
click at [971, 534] on link "7" at bounding box center [974, 543] width 20 height 18
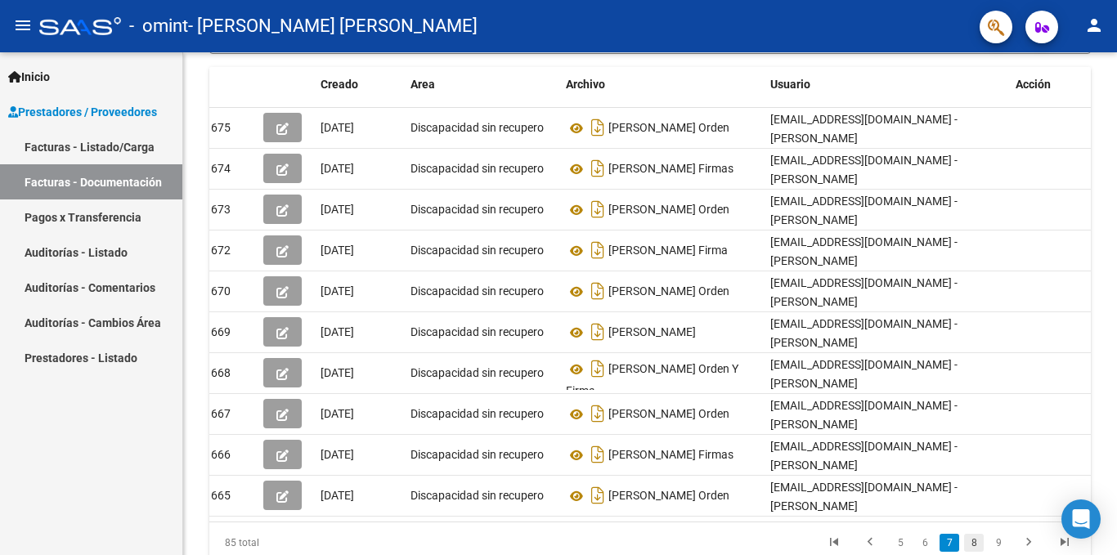
click at [971, 534] on link "8" at bounding box center [974, 543] width 20 height 18
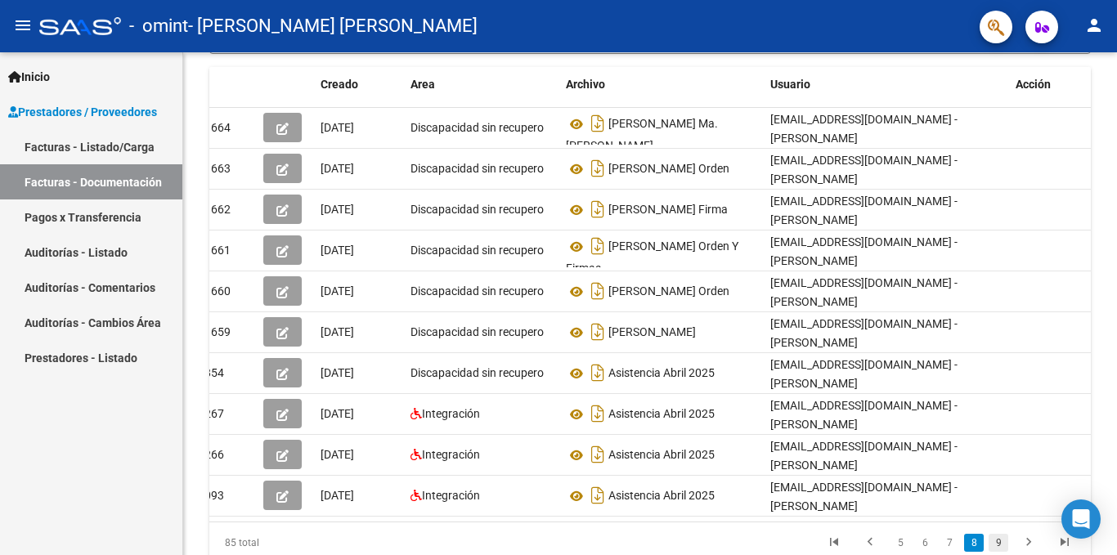
click at [1000, 534] on link "9" at bounding box center [999, 543] width 20 height 18
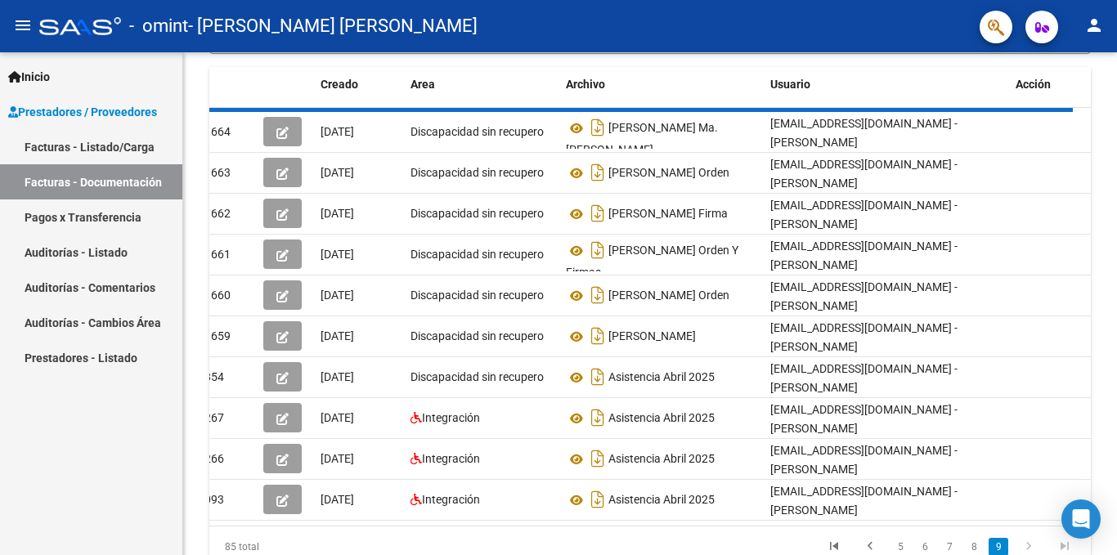
scroll to position [125, 0]
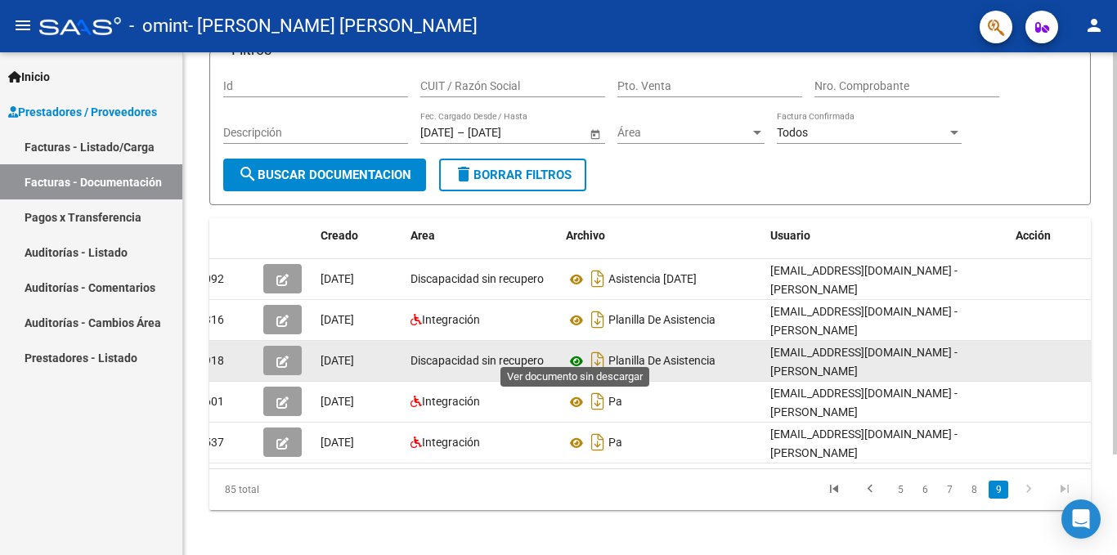
click at [576, 352] on icon at bounding box center [576, 362] width 21 height 20
